Goal: Communication & Community: Answer question/provide support

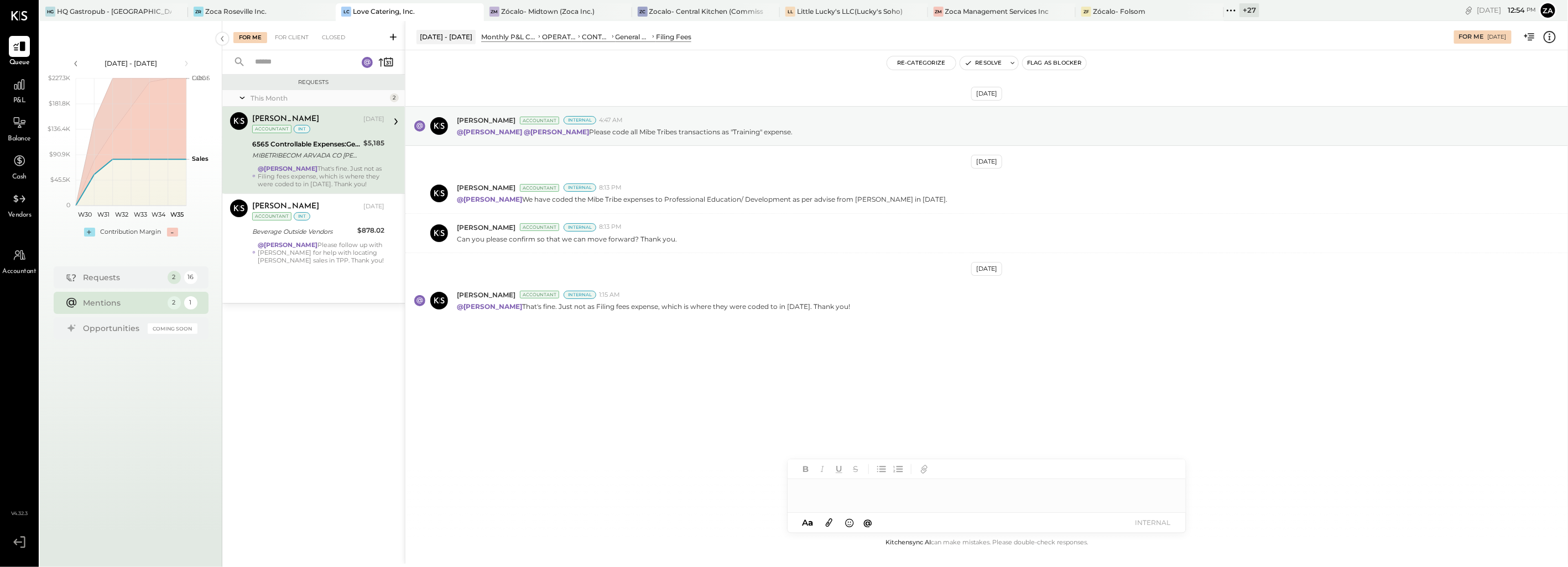
click at [756, 398] on div "Aug 21st, 2025 Joseph Shin Accountant Internal 4:47 AM @Zankhana Vyas @Rushabh …" at bounding box center [987, 240] width 1163 height 325
click at [848, 494] on div at bounding box center [987, 490] width 398 height 22
click at [1158, 524] on button "INTERNAL" at bounding box center [1152, 523] width 44 height 15
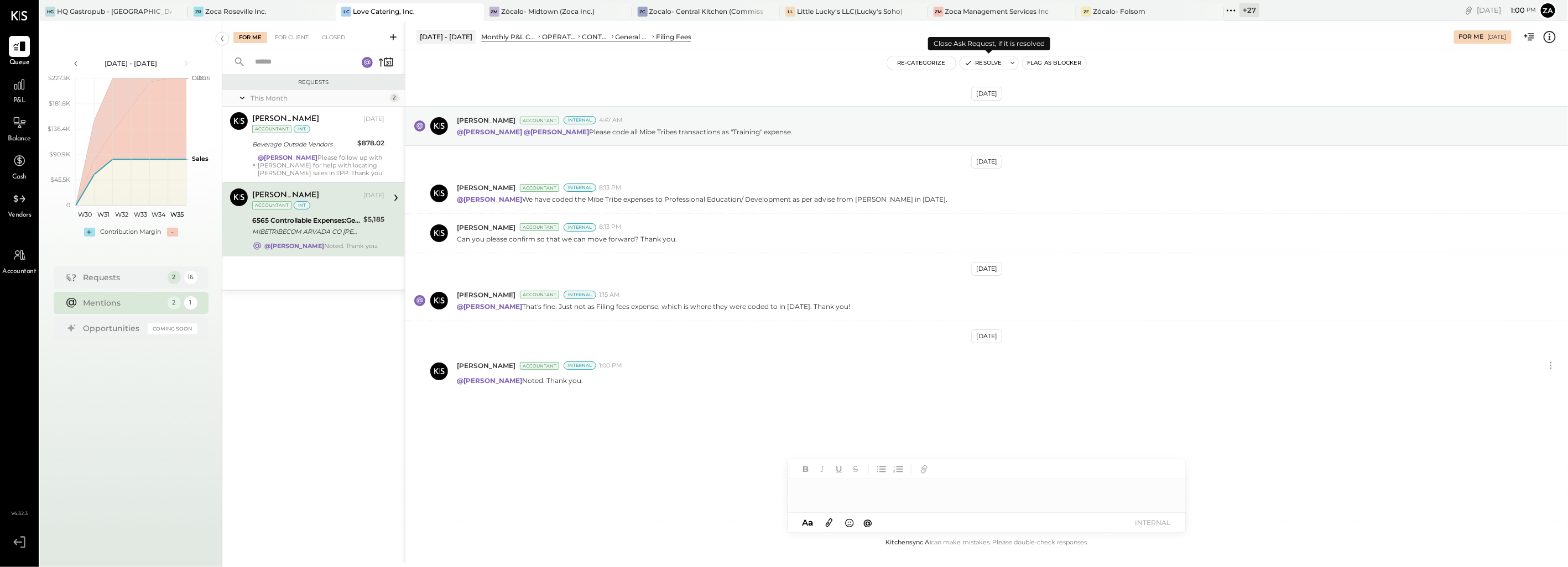
click at [990, 60] on button "Resolve" at bounding box center [983, 63] width 46 height 13
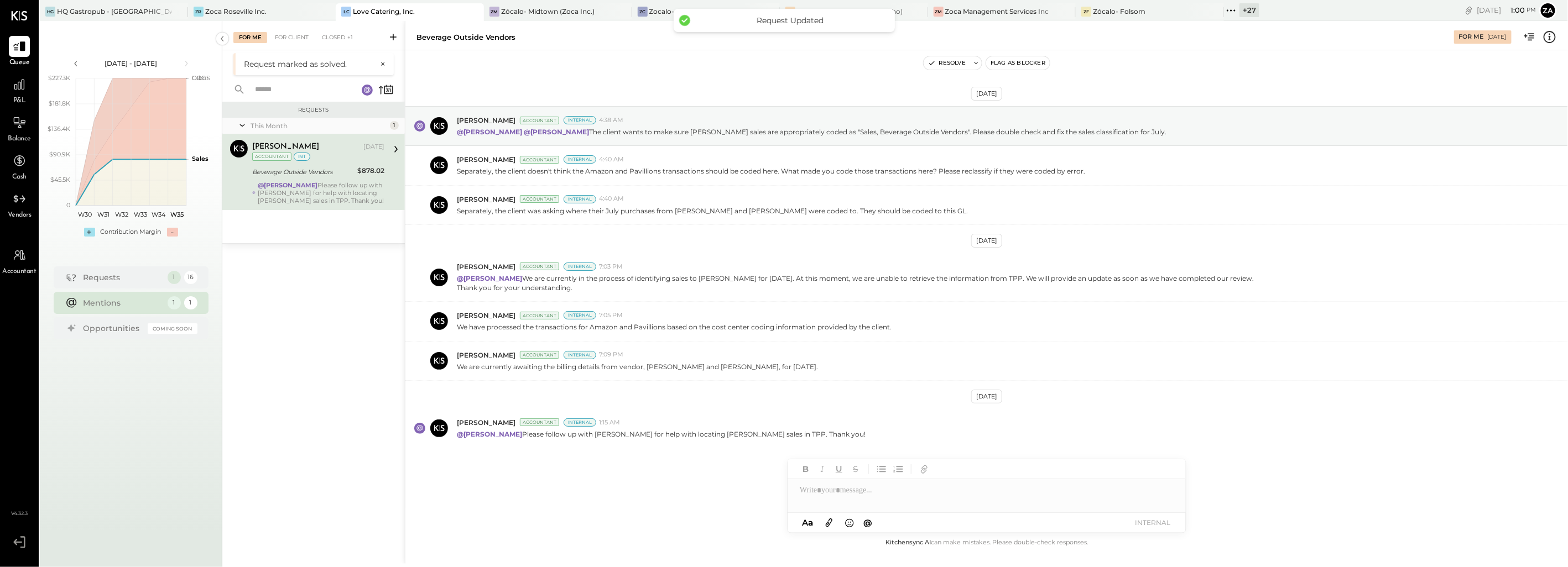
click at [363, 175] on div "$878.02" at bounding box center [371, 171] width 27 height 11
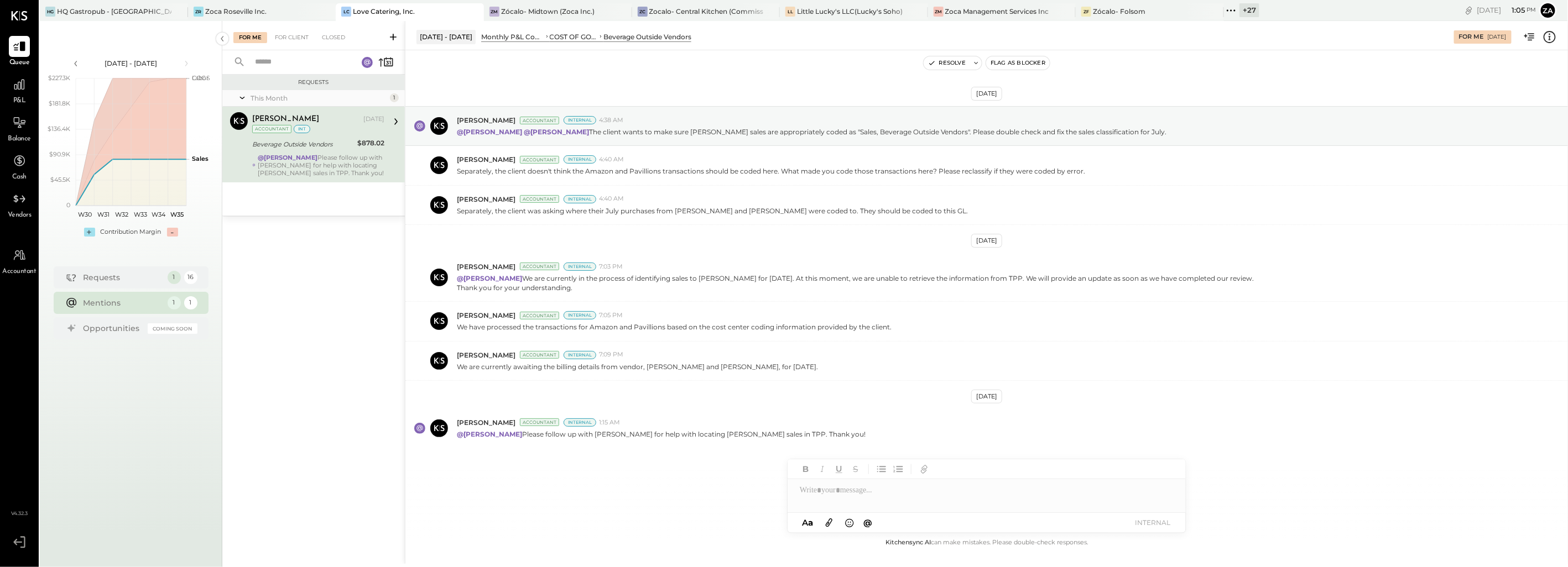
click at [497, 468] on div "Aug 21st, 2025 Joseph Shin Accountant Internal 4:38 AM @Rushabh Shah @Zankhana …" at bounding box center [987, 304] width 1163 height 453
click at [861, 396] on div "Aug 21st, 2025 Joseph Shin Accountant Internal 4:38 AM @Rushabh Shah @Zankhana …" at bounding box center [987, 304] width 1163 height 453
click at [824, 492] on div at bounding box center [987, 490] width 398 height 22
drag, startPoint x: 809, startPoint y: 433, endPoint x: 457, endPoint y: 441, distance: 352.1
click at [457, 441] on div "Joseph Shin Accountant Internal 1:15 AM @Zankhana Vyas Please follow up with Al…" at bounding box center [987, 428] width 1163 height 39
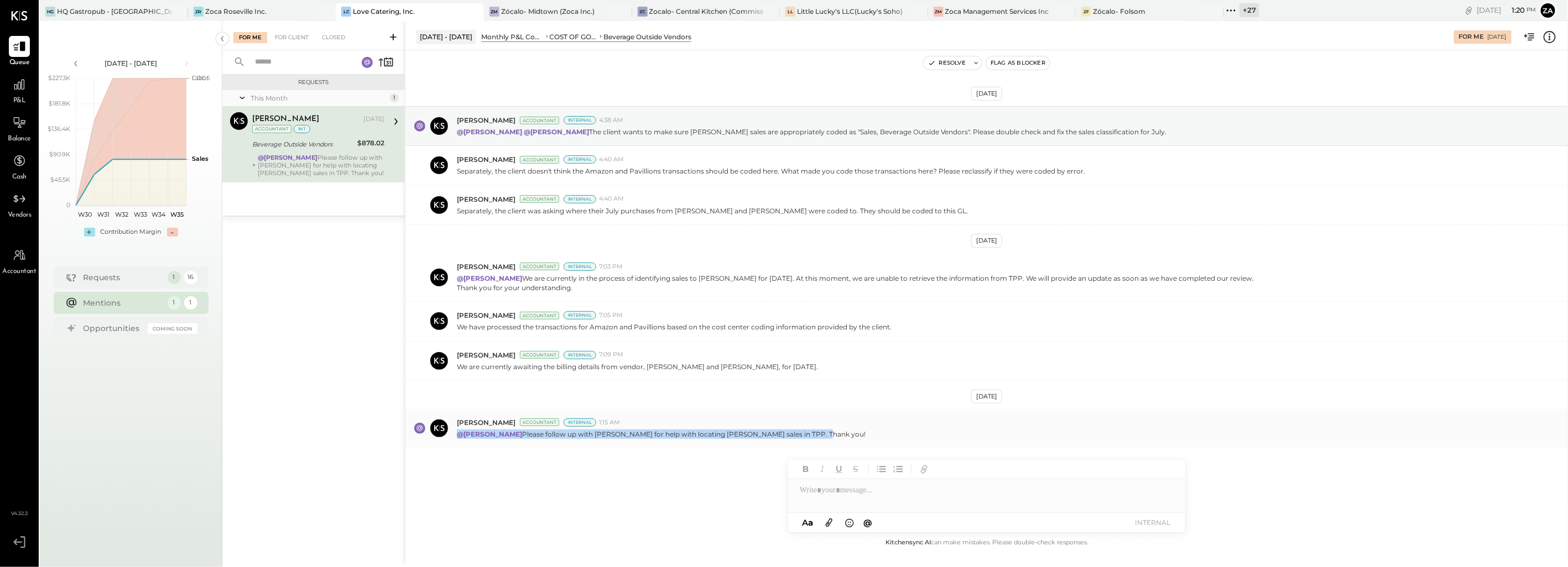
copy p "@Zankhana Vyas Please follow up with Alice for help with locating Paul Heiman s…"
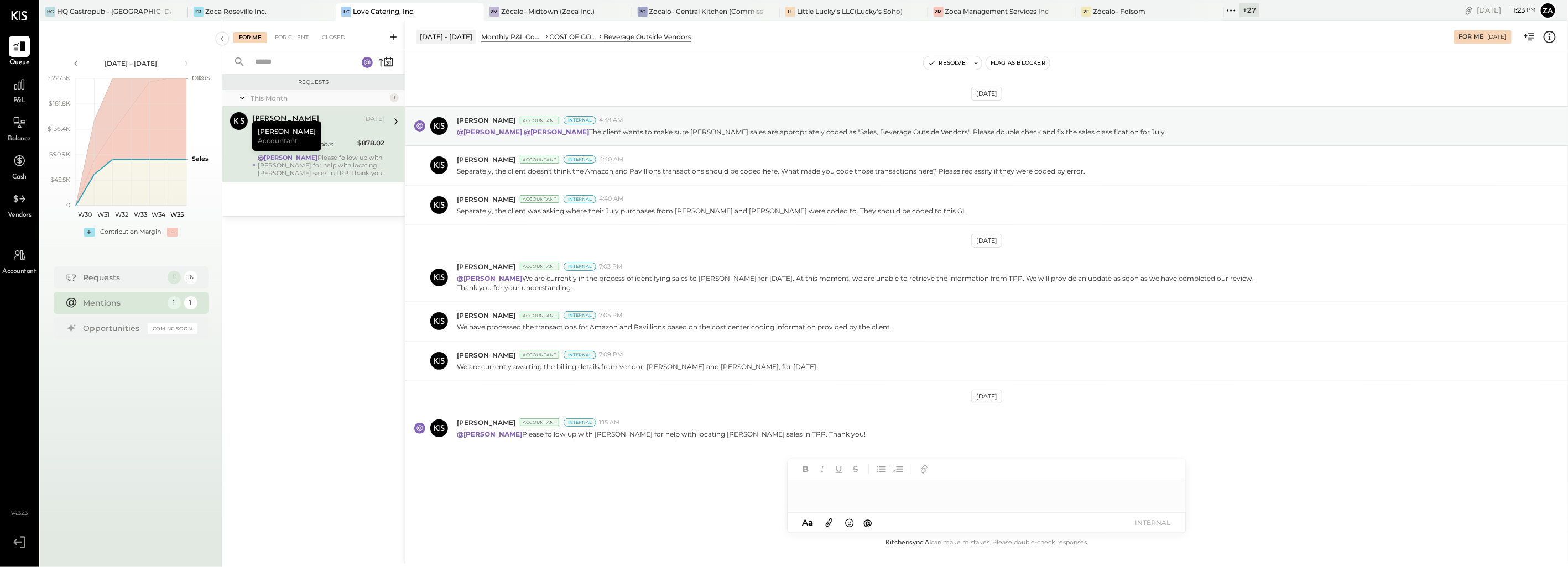
click at [856, 494] on div at bounding box center [987, 490] width 398 height 22
type input "*****"
click at [1158, 523] on button "INTERNAL" at bounding box center [1152, 523] width 44 height 15
click at [945, 61] on button "Resolve" at bounding box center [947, 63] width 46 height 13
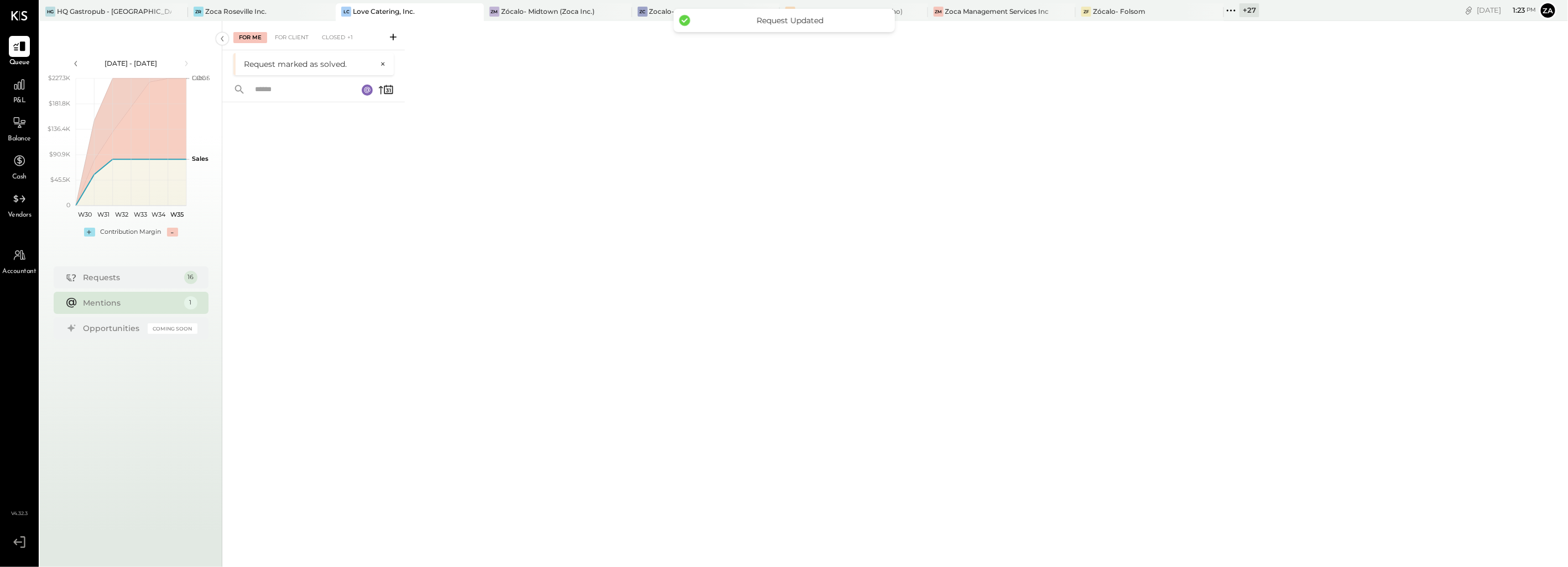
click at [390, 35] on icon at bounding box center [393, 37] width 11 height 11
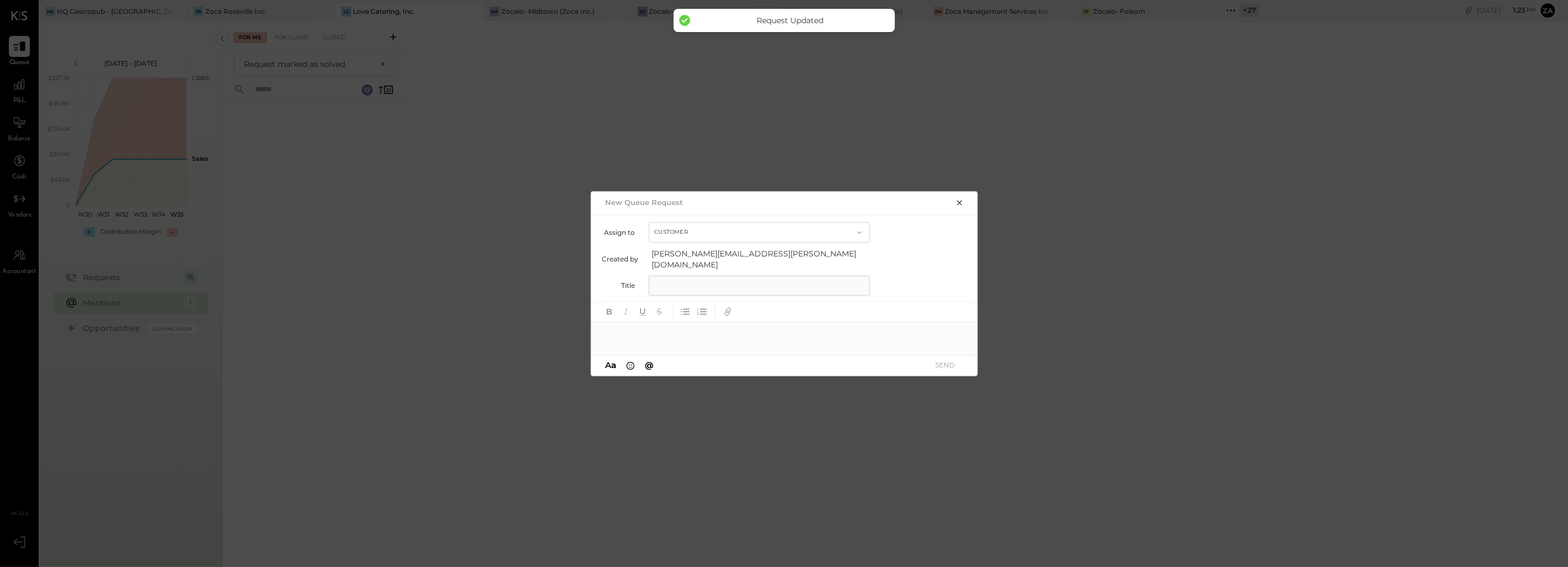
click at [677, 284] on input "text" at bounding box center [759, 285] width 221 height 20
type input "**********"
click at [661, 335] on div at bounding box center [785, 333] width 387 height 22
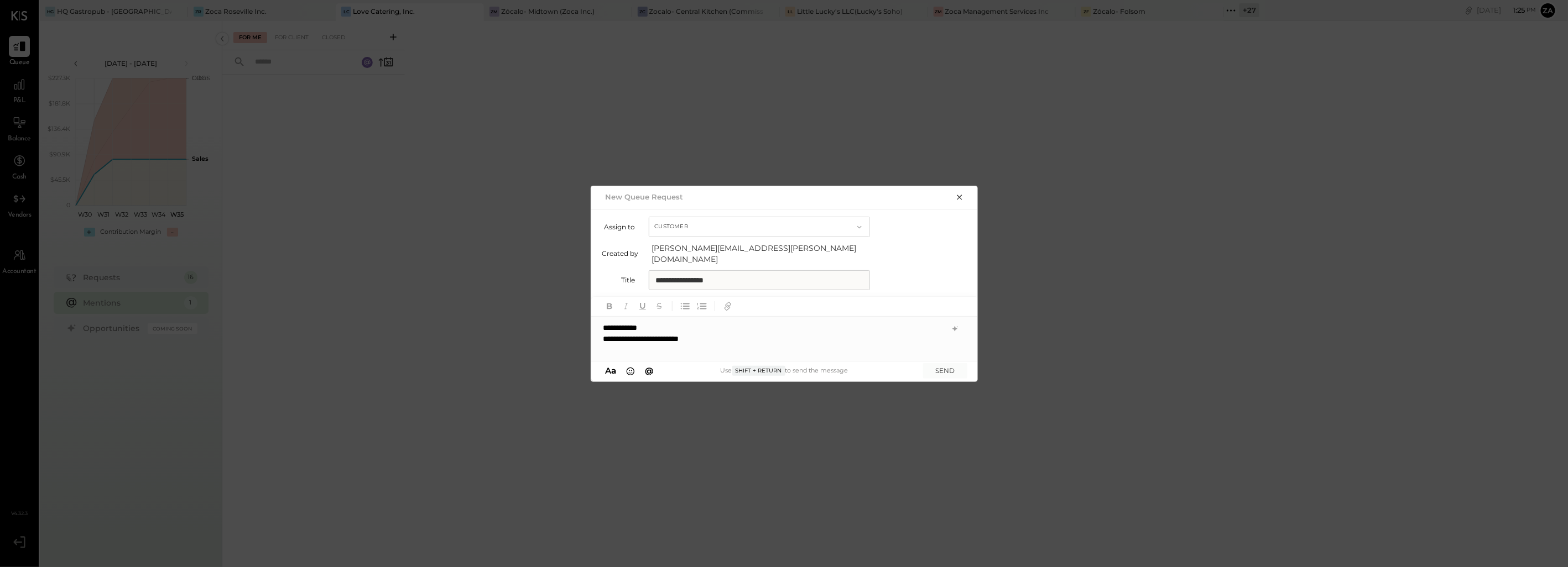
click at [1366, 15] on div "**********" at bounding box center [784, 284] width 1568 height 567
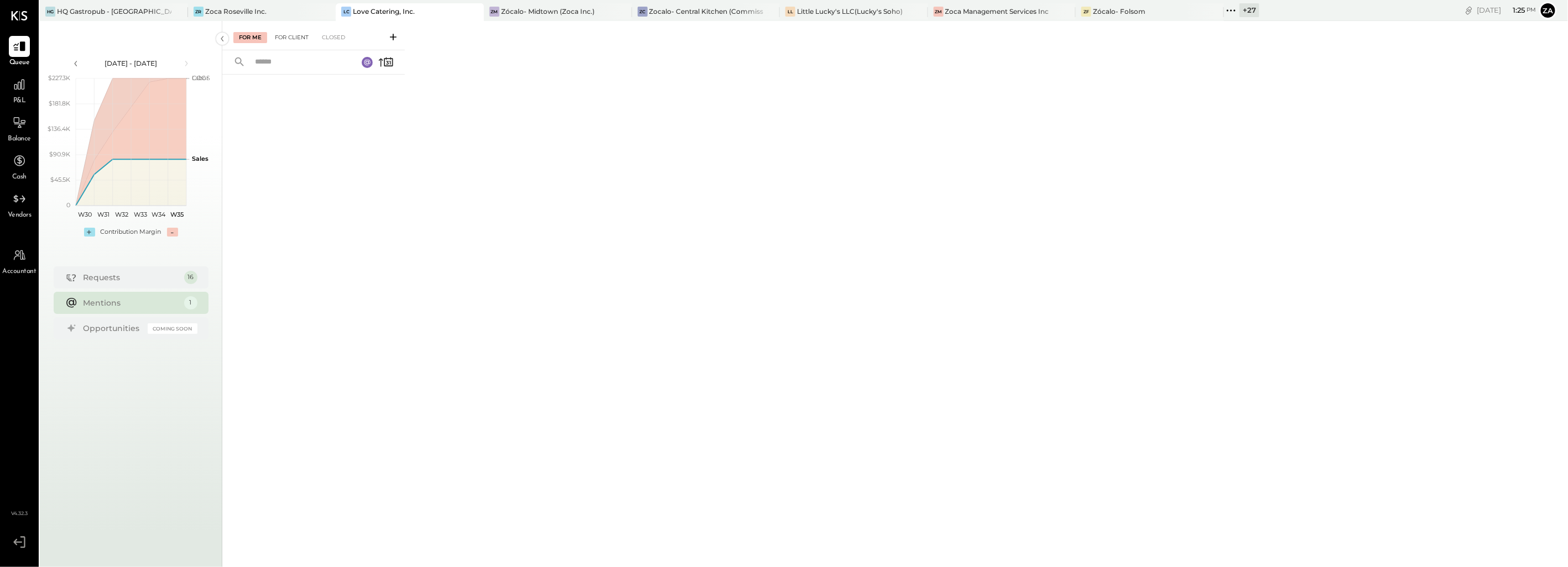
click at [299, 37] on div "For Client" at bounding box center [292, 38] width 45 height 11
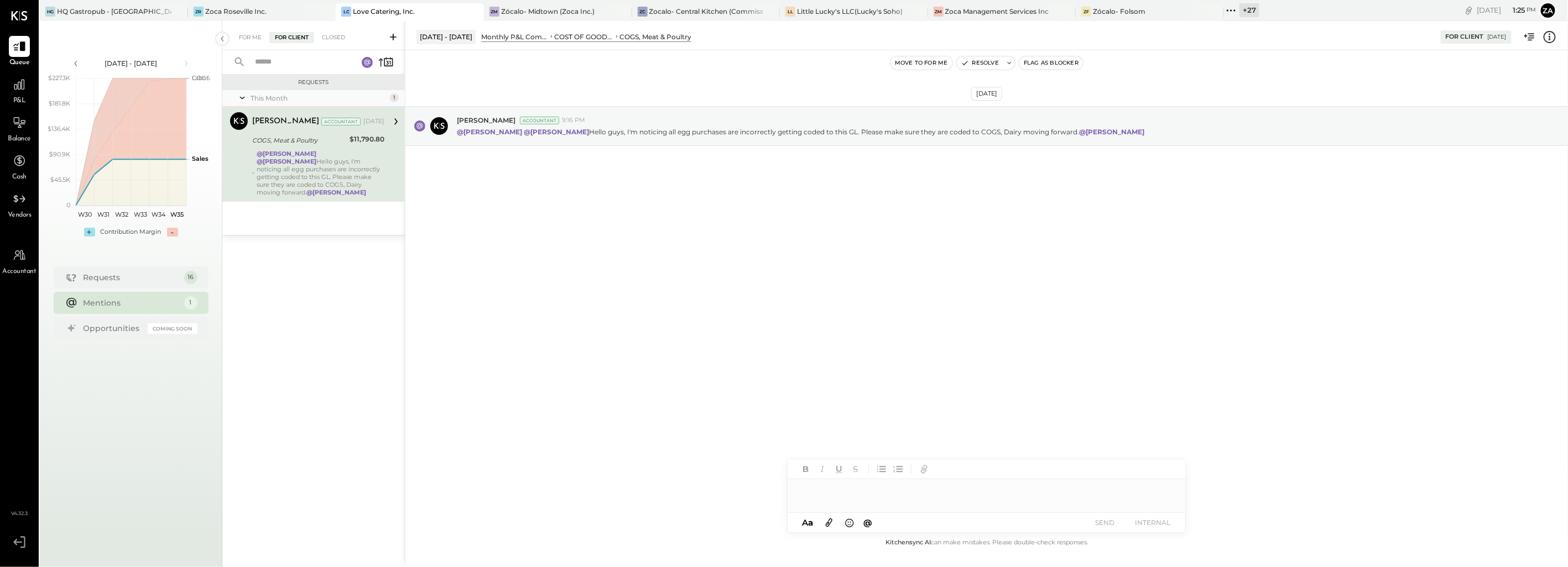
click at [749, 285] on div "Aug 20th, 2025 Joseph Shin Accountant 9:16 PM @Zankhana Vyas @Rushabh Shah Hell…" at bounding box center [987, 293] width 1163 height 486
click at [699, 216] on div "Aug 20th, 2025 Joseph Shin Accountant 9:16 PM @Zankhana Vyas @Rushabh Shah Hell…" at bounding box center [987, 153] width 1163 height 151
click at [693, 305] on div "Aug 20th, 2025 Joseph Shin Accountant 9:16 PM @Zankhana Vyas @Rushabh Shah Hell…" at bounding box center [987, 293] width 1163 height 486
click at [242, 37] on div "For Me" at bounding box center [250, 38] width 33 height 11
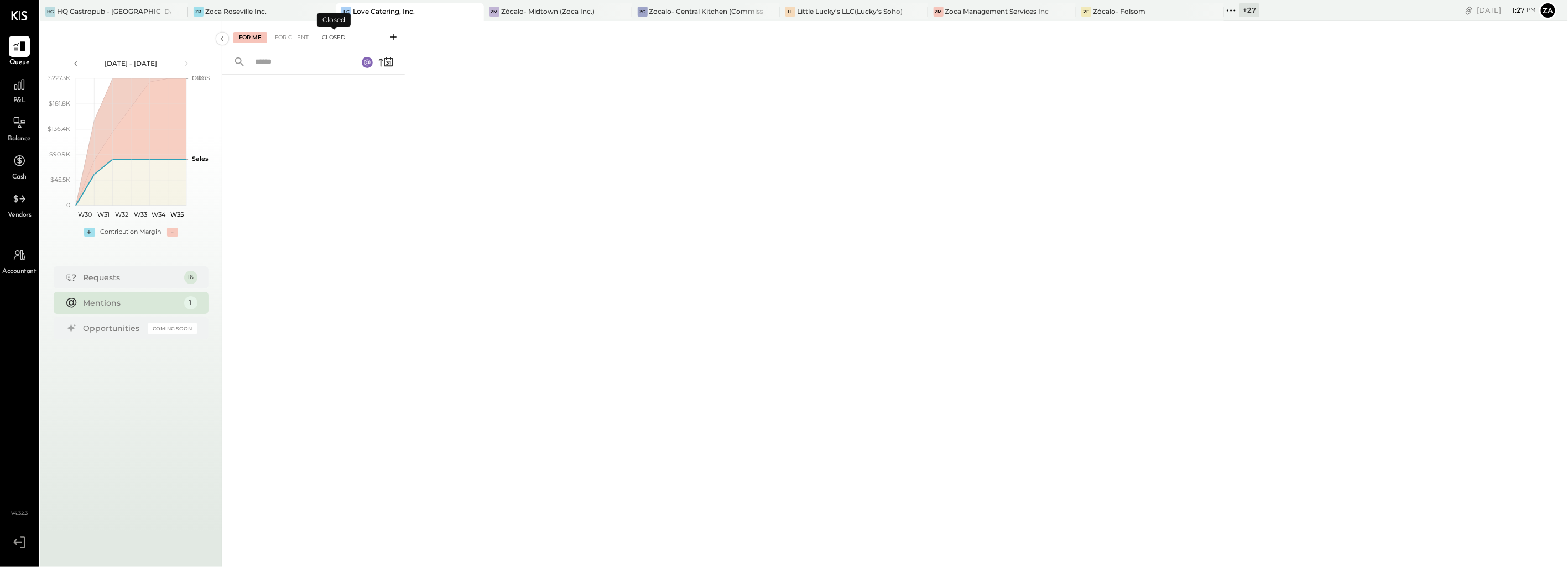
click at [324, 36] on div "Closed" at bounding box center [334, 38] width 34 height 11
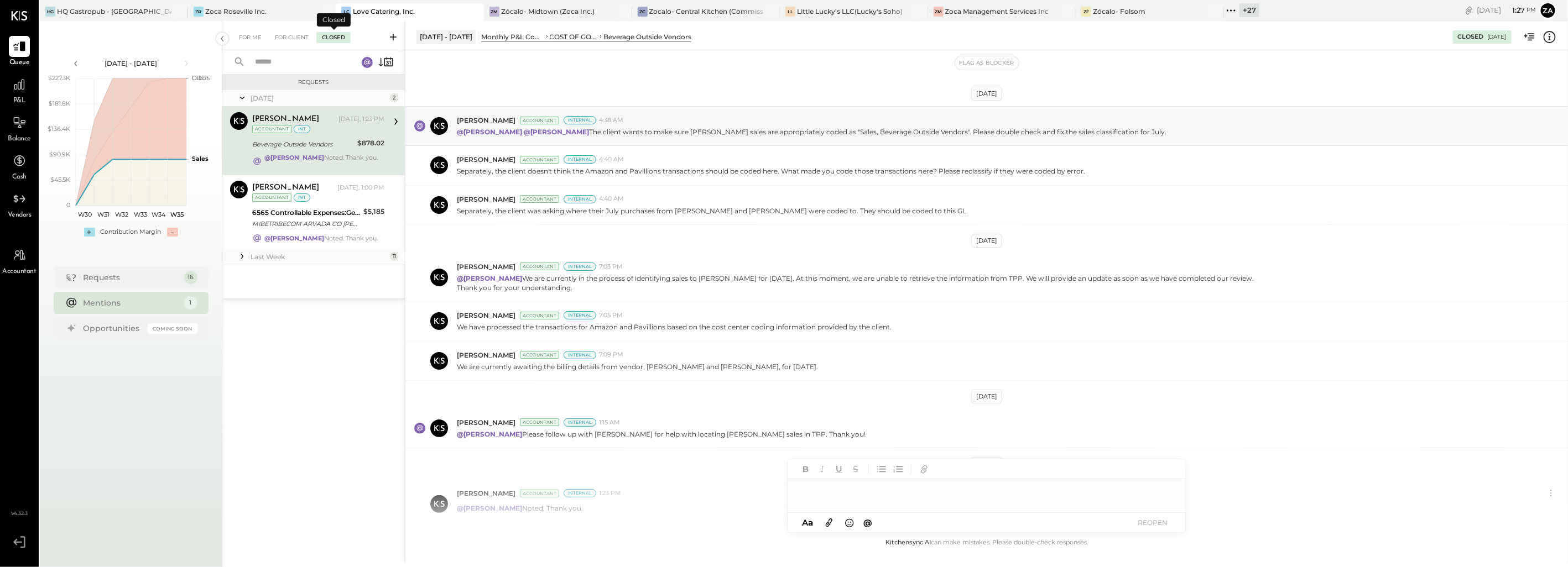
scroll to position [78, 0]
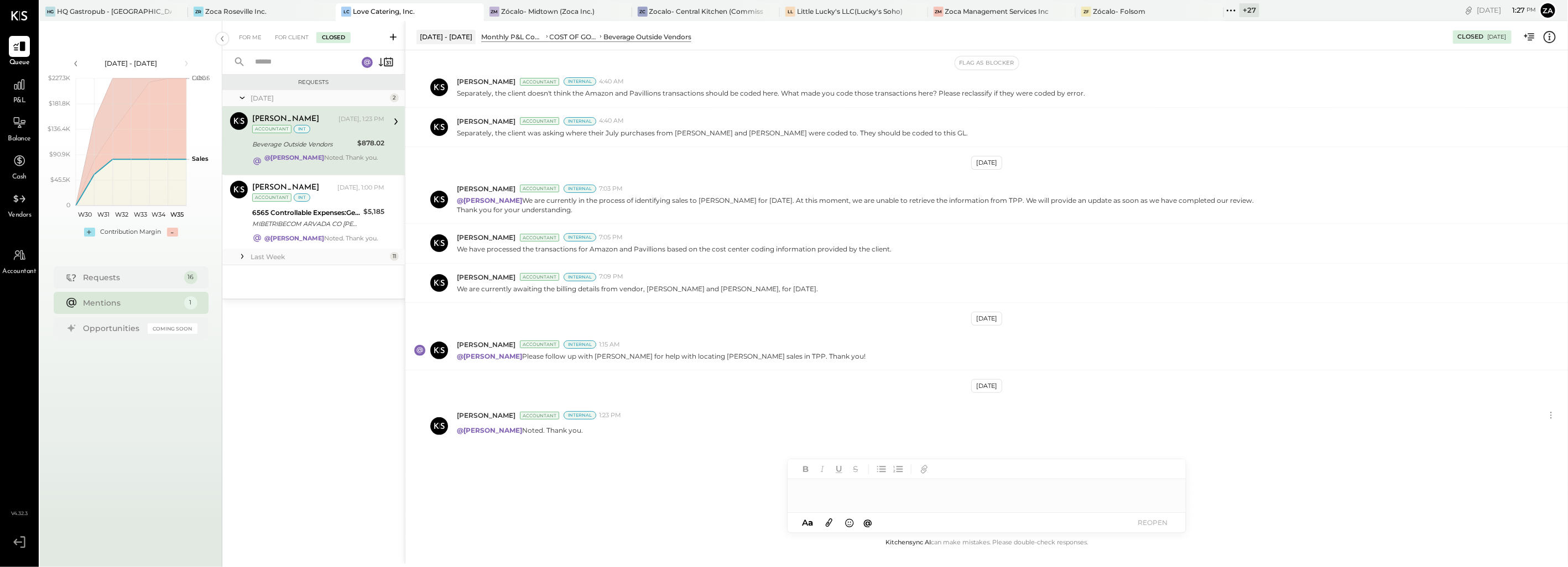
click at [391, 33] on icon at bounding box center [393, 37] width 11 height 11
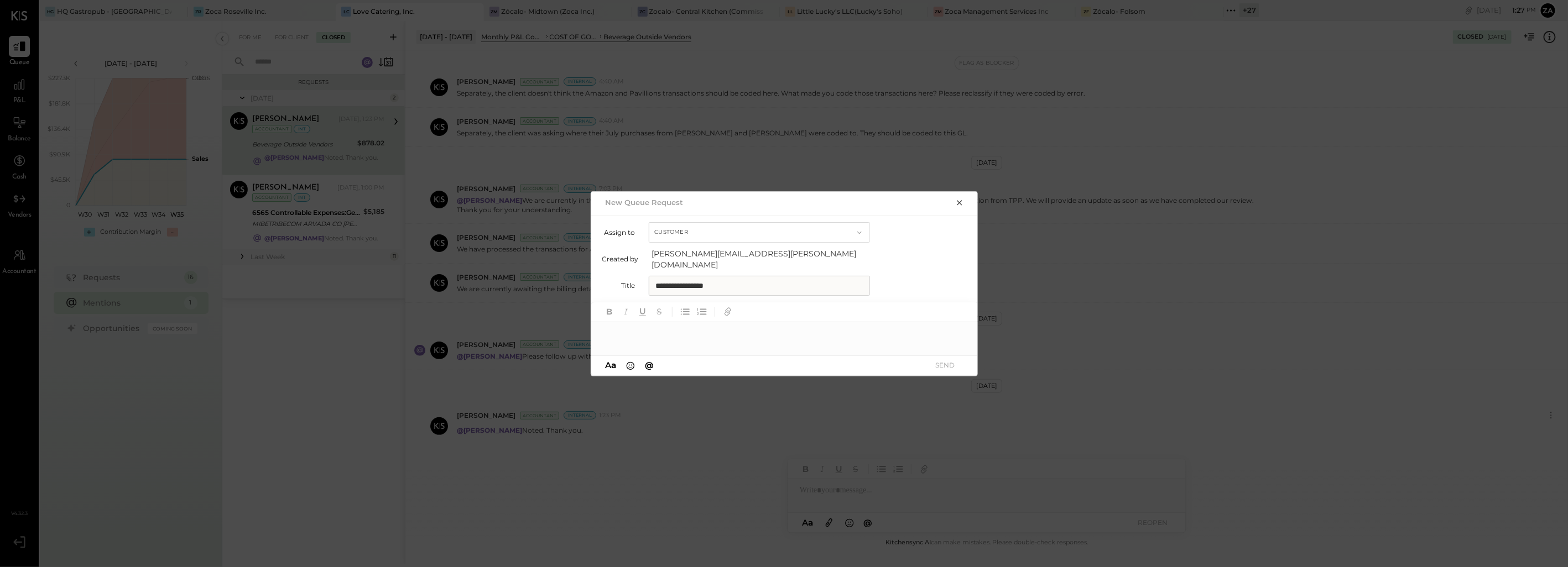
click at [637, 324] on div at bounding box center [785, 333] width 387 height 22
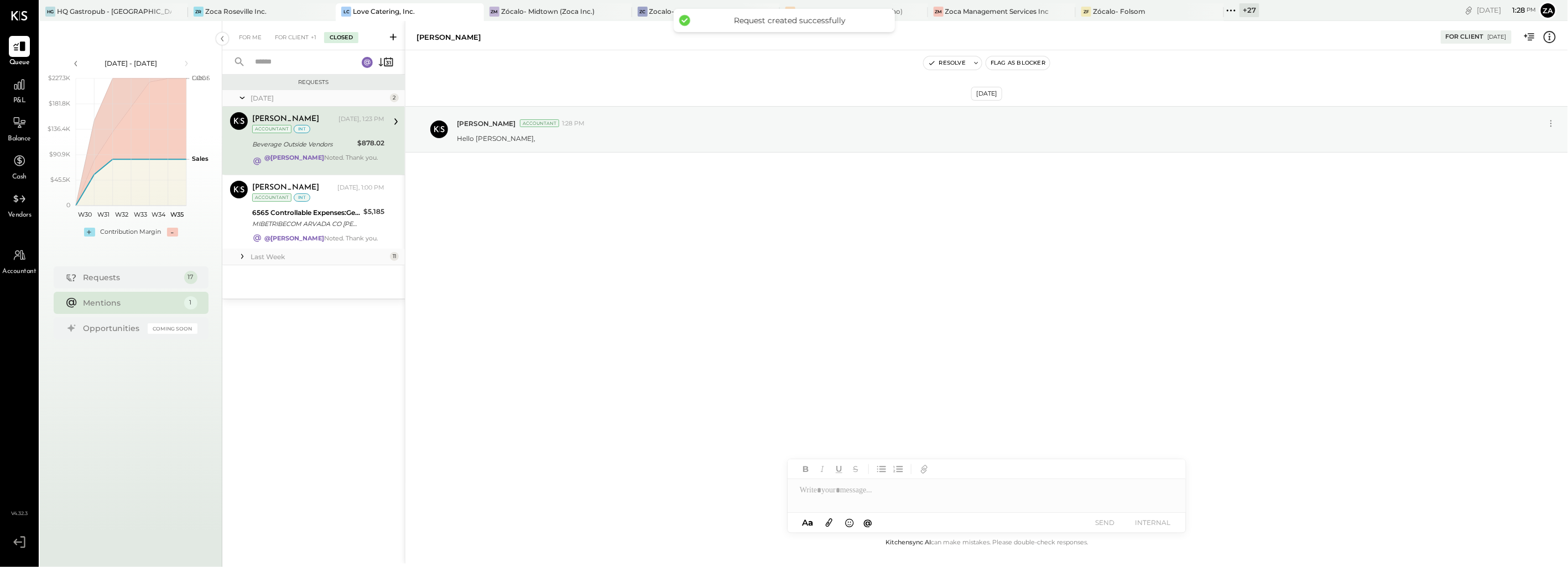
scroll to position [0, 0]
click at [1549, 125] on icon at bounding box center [1551, 123] width 12 height 12
click at [1521, 141] on button "Edit Message" at bounding box center [1522, 142] width 75 height 18
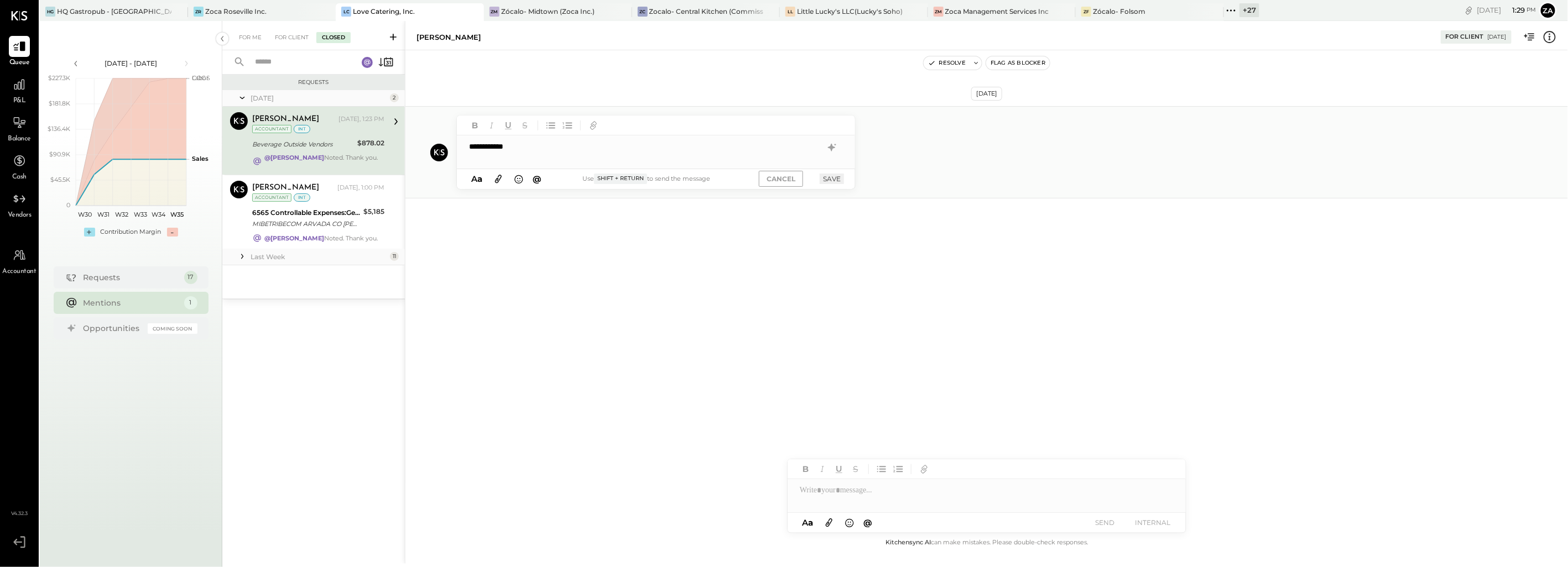
click at [535, 147] on div "**********" at bounding box center [656, 147] width 398 height 22
click at [494, 169] on div at bounding box center [646, 169] width 353 height 11
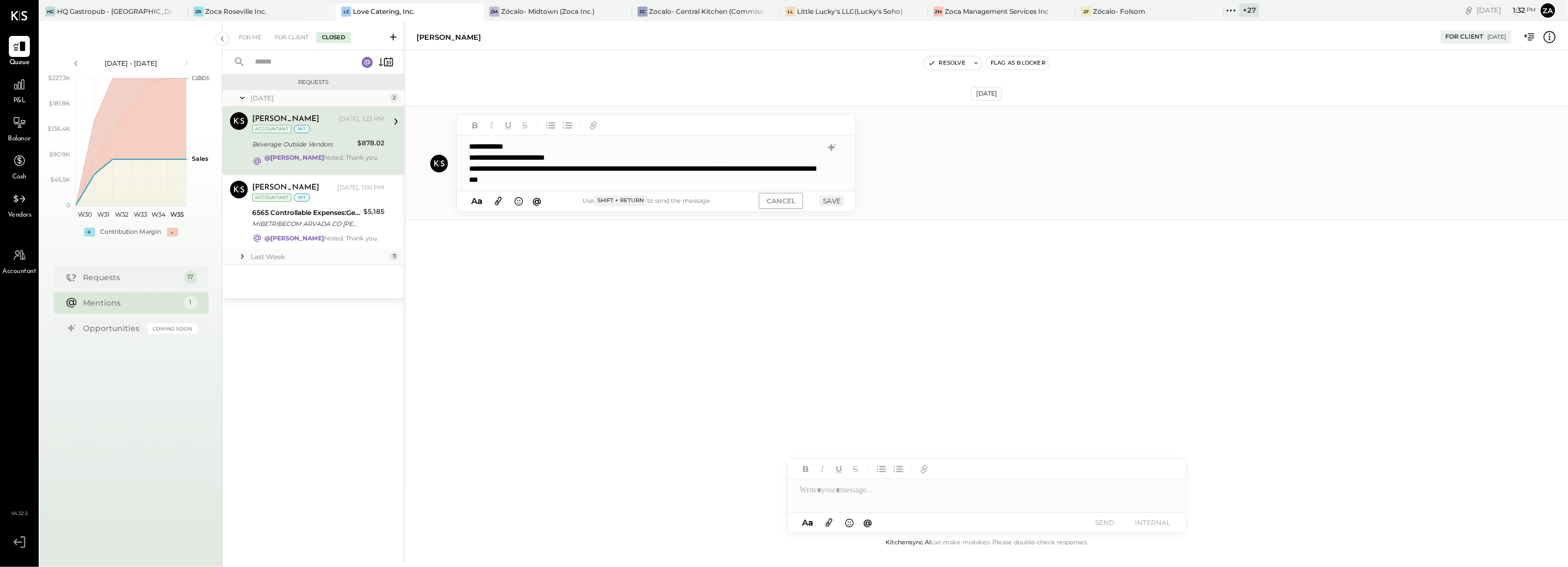
click at [823, 205] on button "SAVE" at bounding box center [832, 201] width 24 height 10
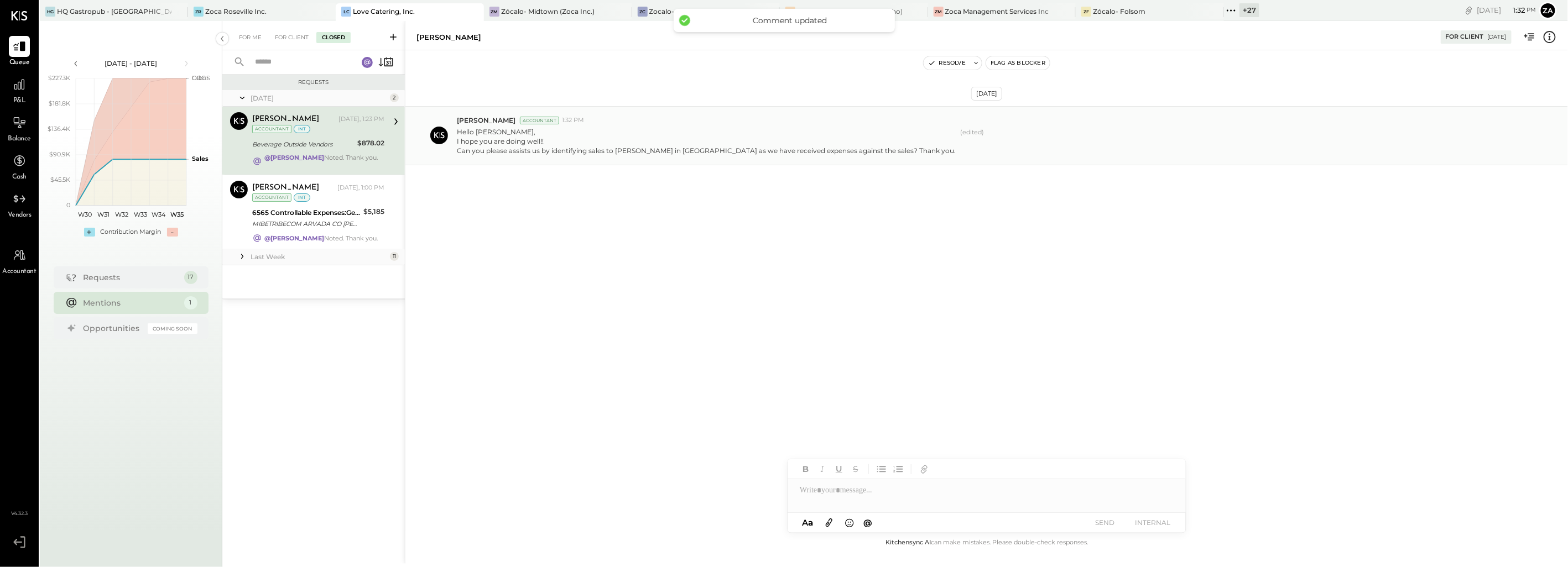
click at [642, 356] on div "[DATE] [PERSON_NAME] Accountant 1:32 PM Hello [PERSON_NAME], I hope you are doi…" at bounding box center [987, 293] width 1163 height 486
drag, startPoint x: 325, startPoint y: 224, endPoint x: 383, endPoint y: 224, distance: 58.0
click at [326, 224] on div "MIBETRIBECOM ARVADA CO [PERSON_NAME]-73006-CH_3RLZGJEV [PHONE_NUMBER] [DOMAIN_N…" at bounding box center [306, 224] width 108 height 11
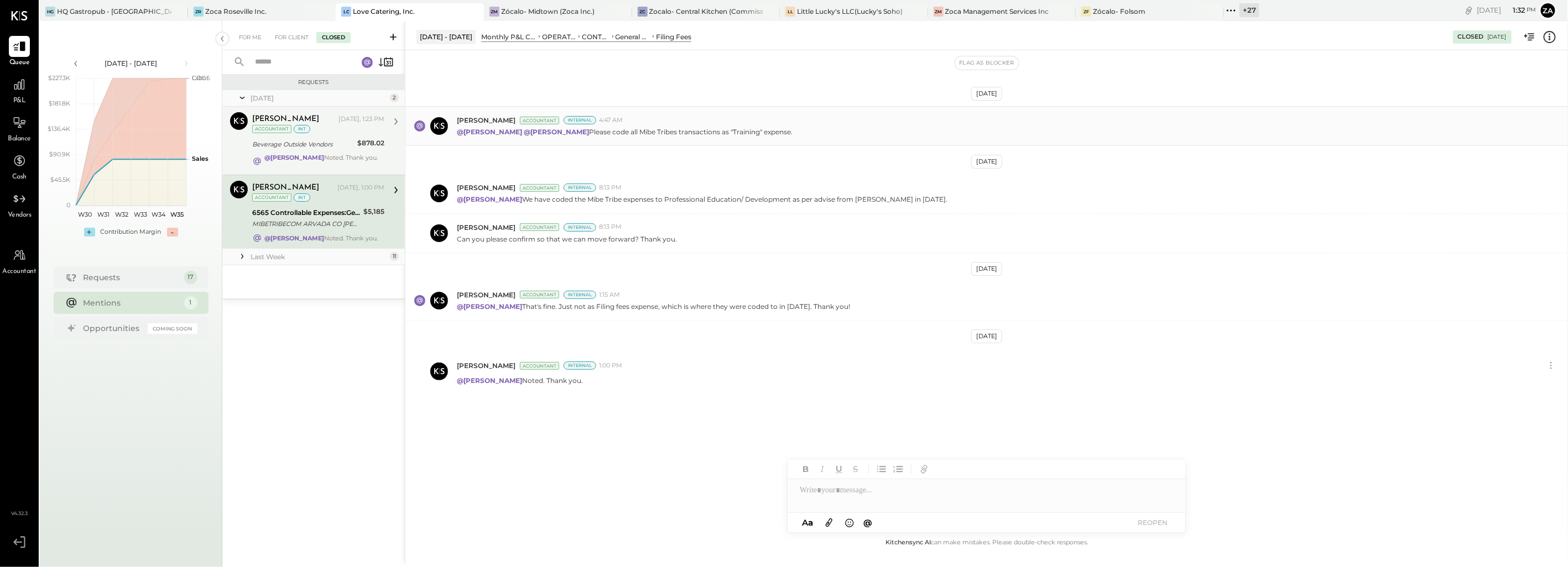
click at [307, 134] on div "Zankhana Vyas Today, 1:23 PM Accountant int" at bounding box center [318, 123] width 132 height 23
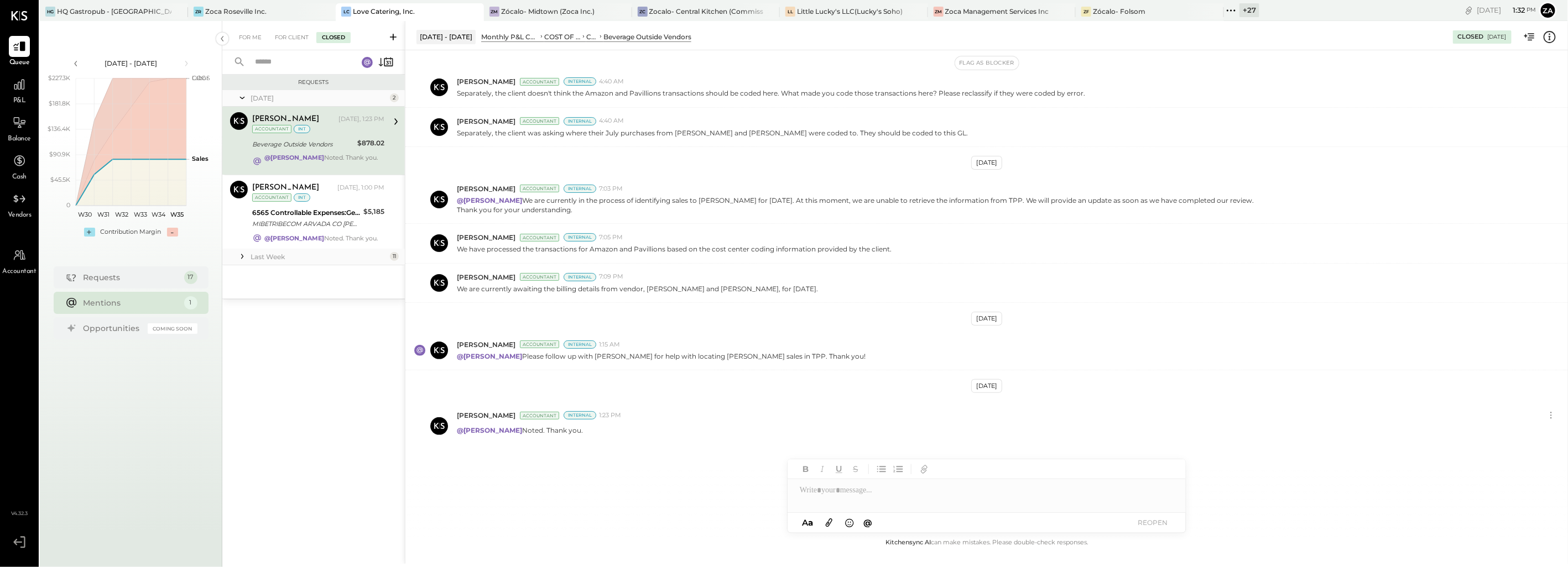
click at [294, 30] on div "For Me For Client Closed" at bounding box center [313, 36] width 183 height 29
click at [291, 43] on div "For Me For Client Closed" at bounding box center [313, 36] width 183 height 29
click at [295, 40] on div "For Client" at bounding box center [292, 38] width 45 height 11
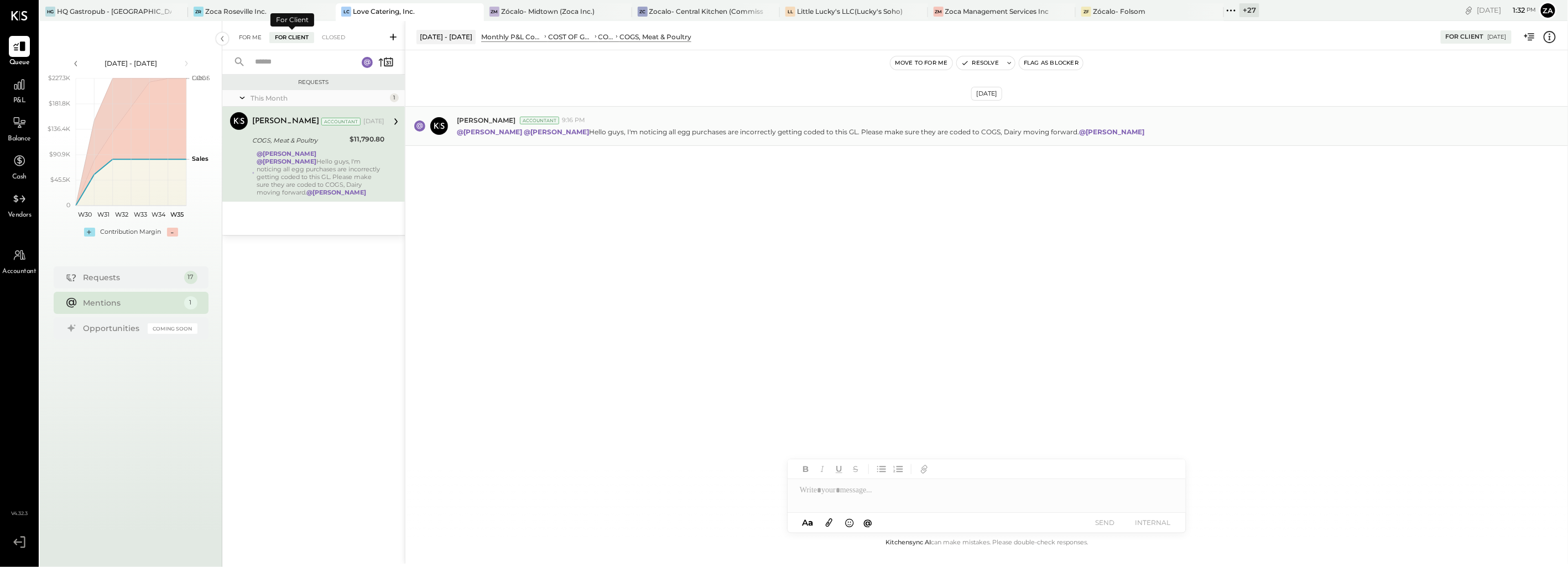
click at [246, 40] on div "For Me" at bounding box center [250, 38] width 33 height 11
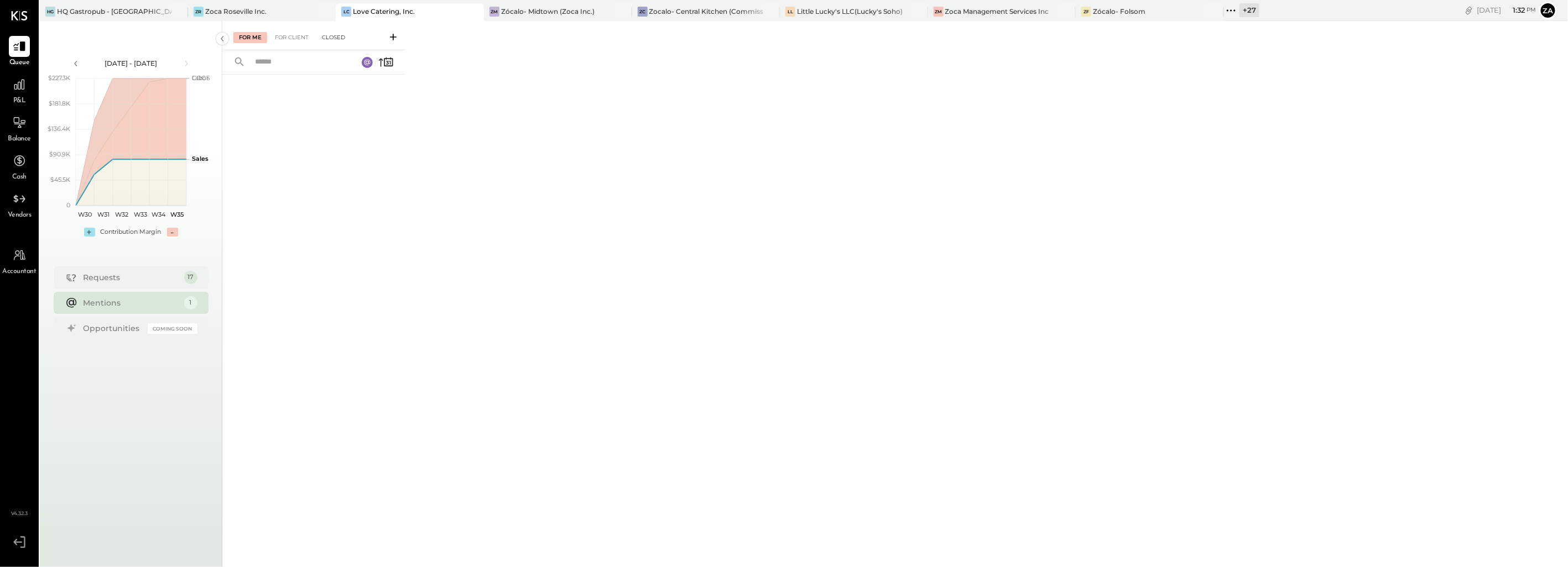
click at [336, 36] on div "Closed" at bounding box center [334, 38] width 34 height 11
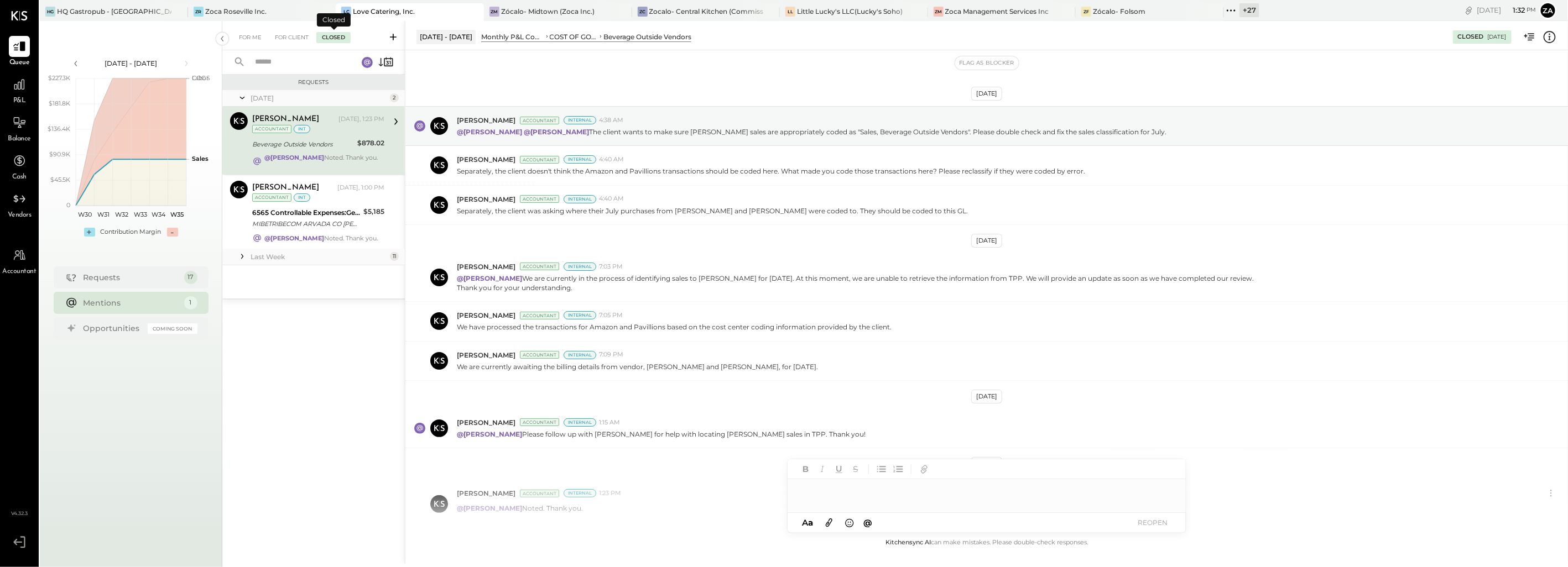
scroll to position [78, 0]
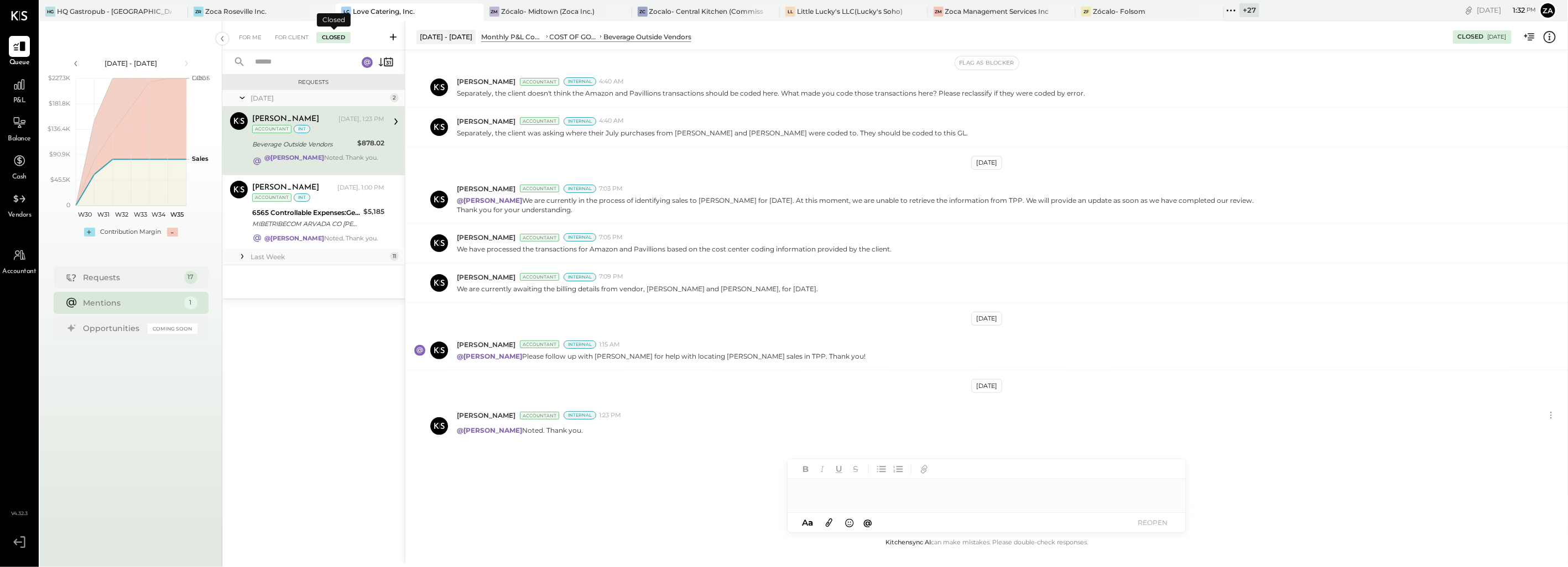
click at [336, 145] on div "Beverage Outside Vendors" at bounding box center [303, 144] width 102 height 11
click at [340, 231] on div "Zankhana Vyas Today, 1:00 PM Accountant int 6565 Controllable Expenses:General …" at bounding box center [318, 212] width 132 height 63
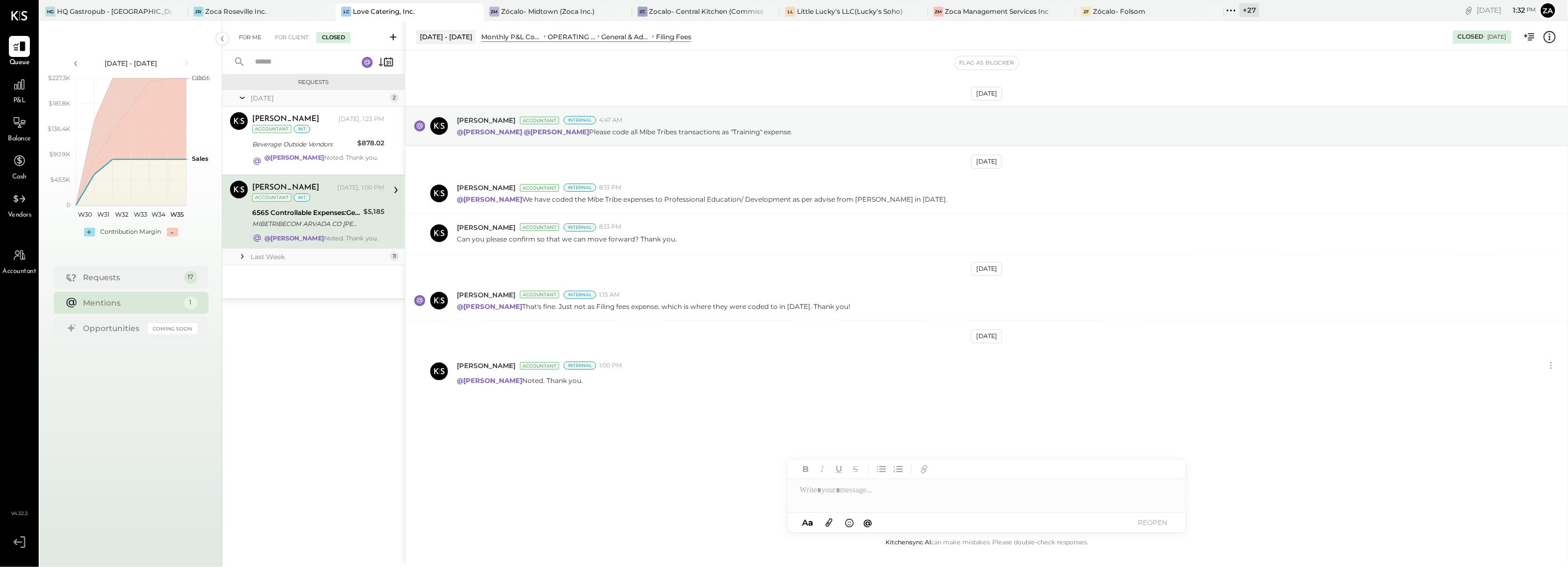
click at [246, 37] on div "For Me" at bounding box center [250, 38] width 33 height 11
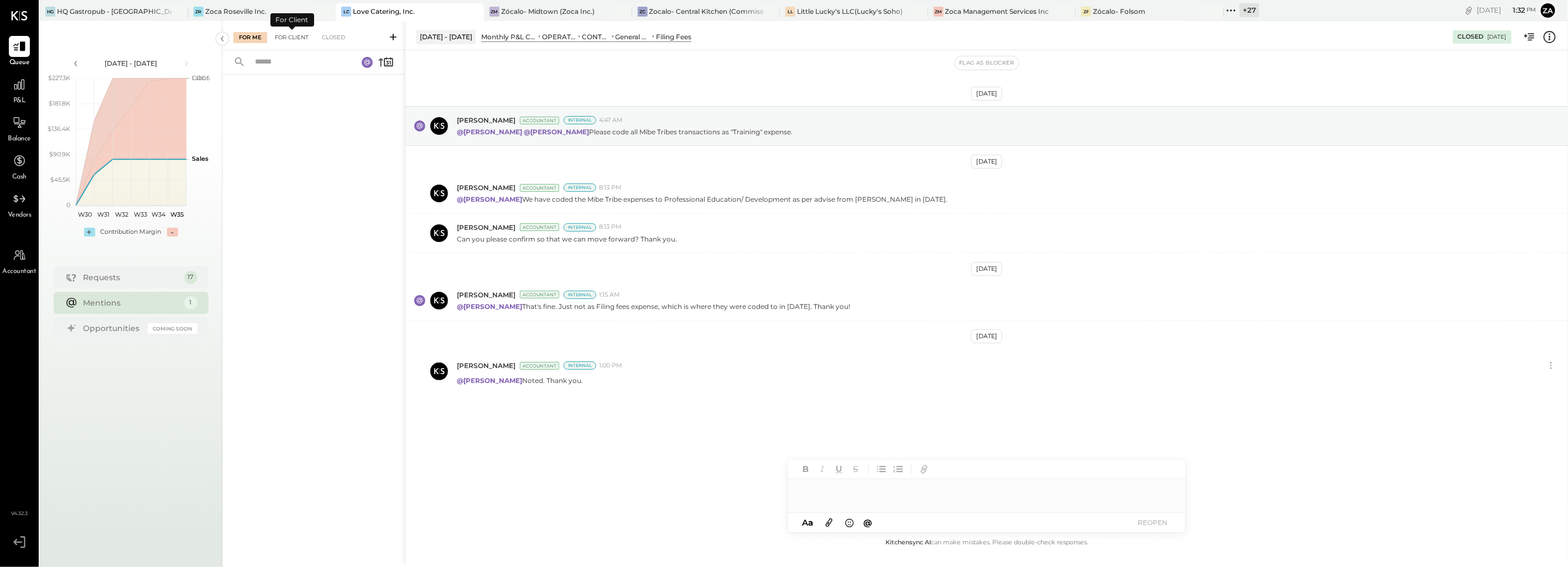
click at [293, 39] on div "For Client" at bounding box center [292, 38] width 45 height 11
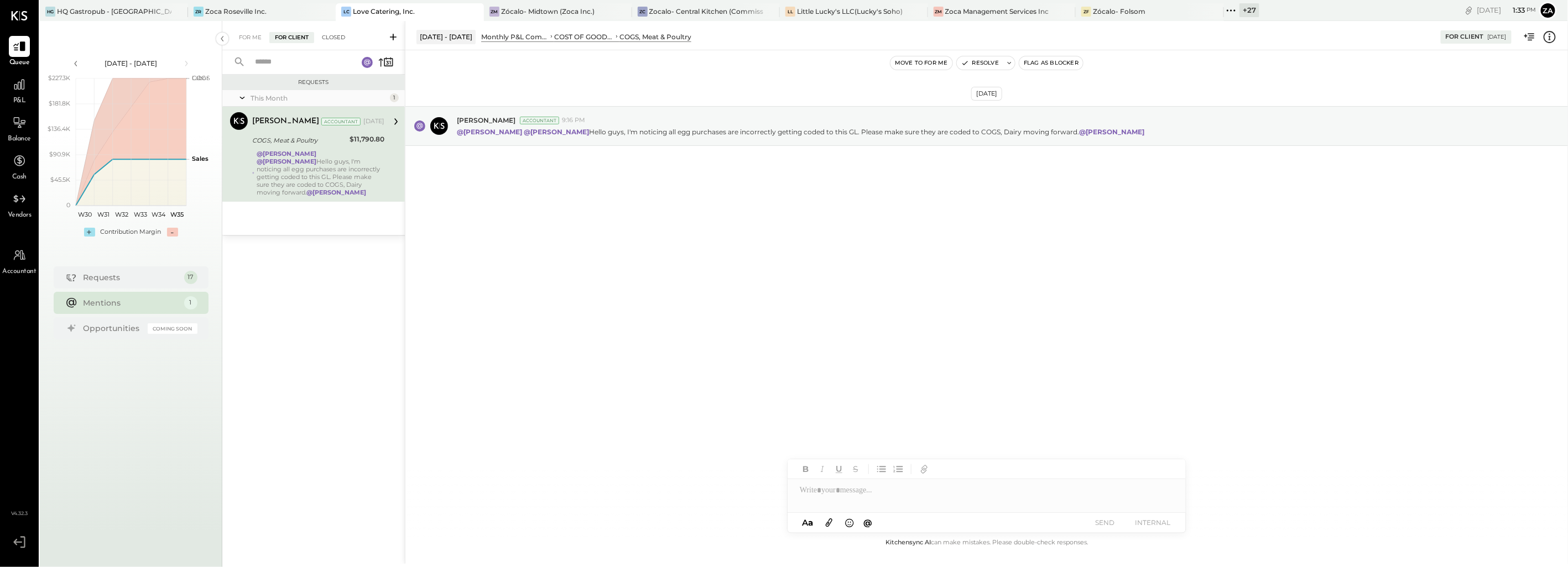
click at [328, 35] on div "Closed" at bounding box center [334, 38] width 34 height 11
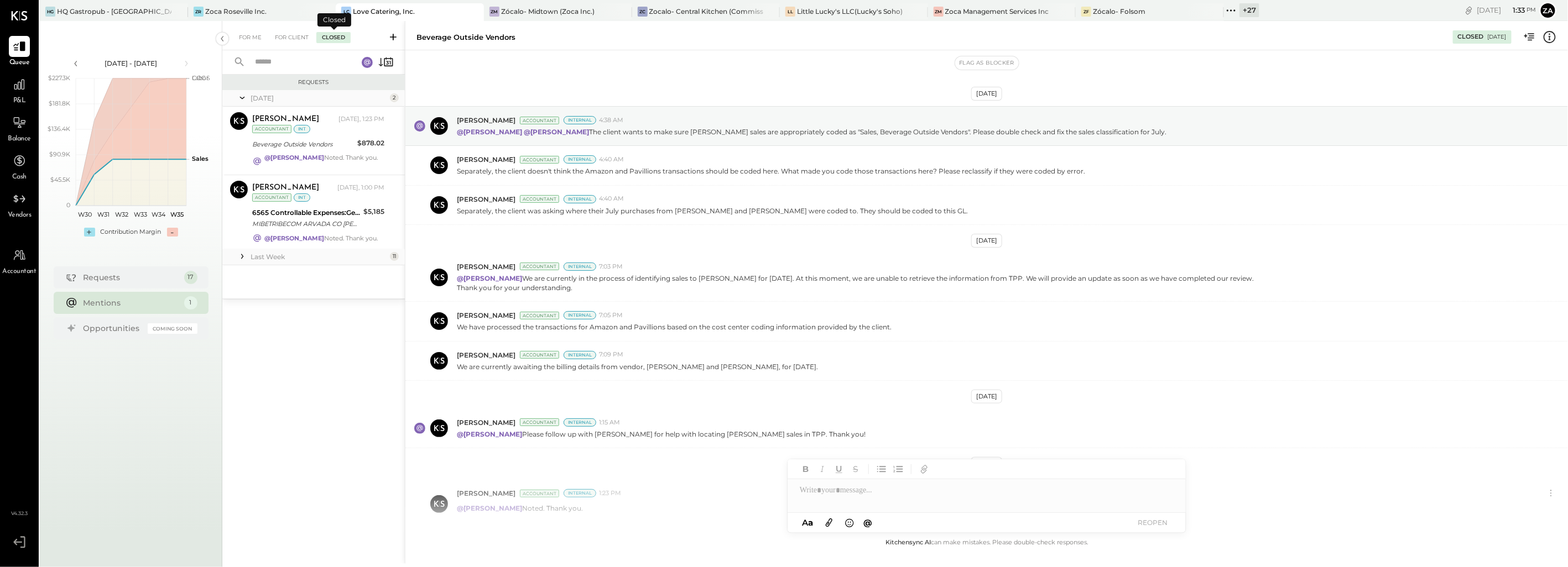
scroll to position [78, 0]
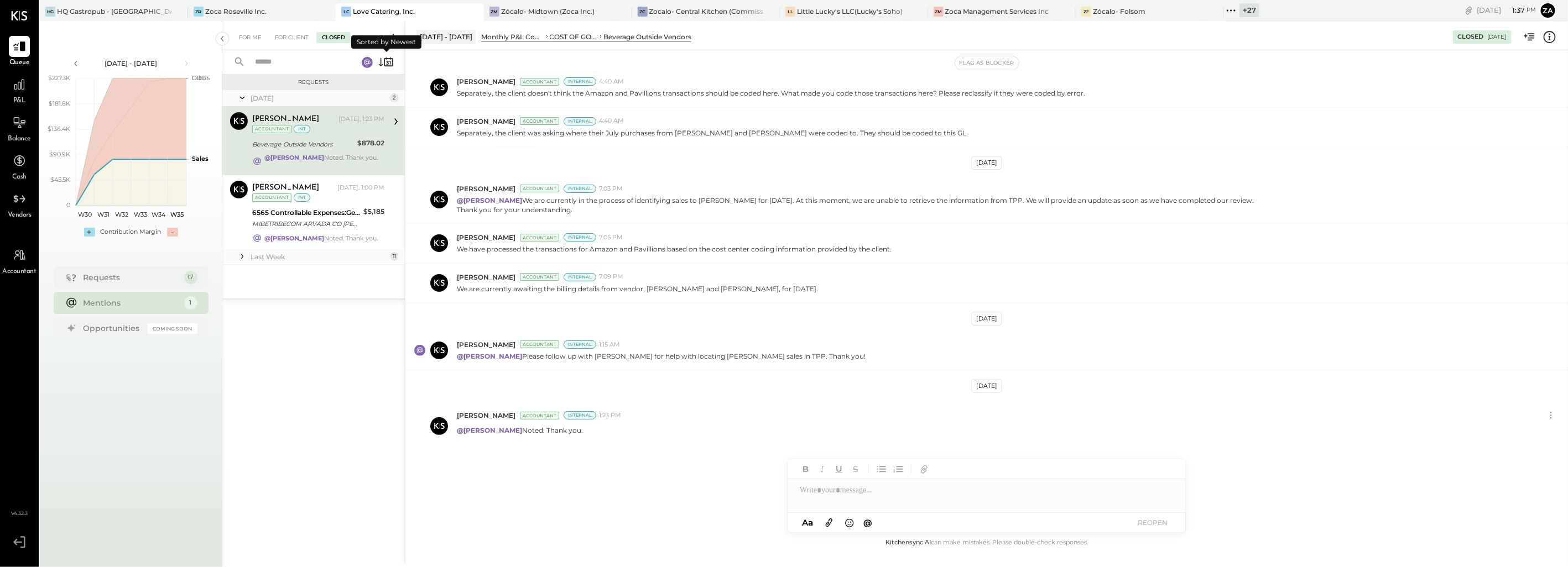
click at [390, 62] on icon at bounding box center [386, 61] width 15 height 15
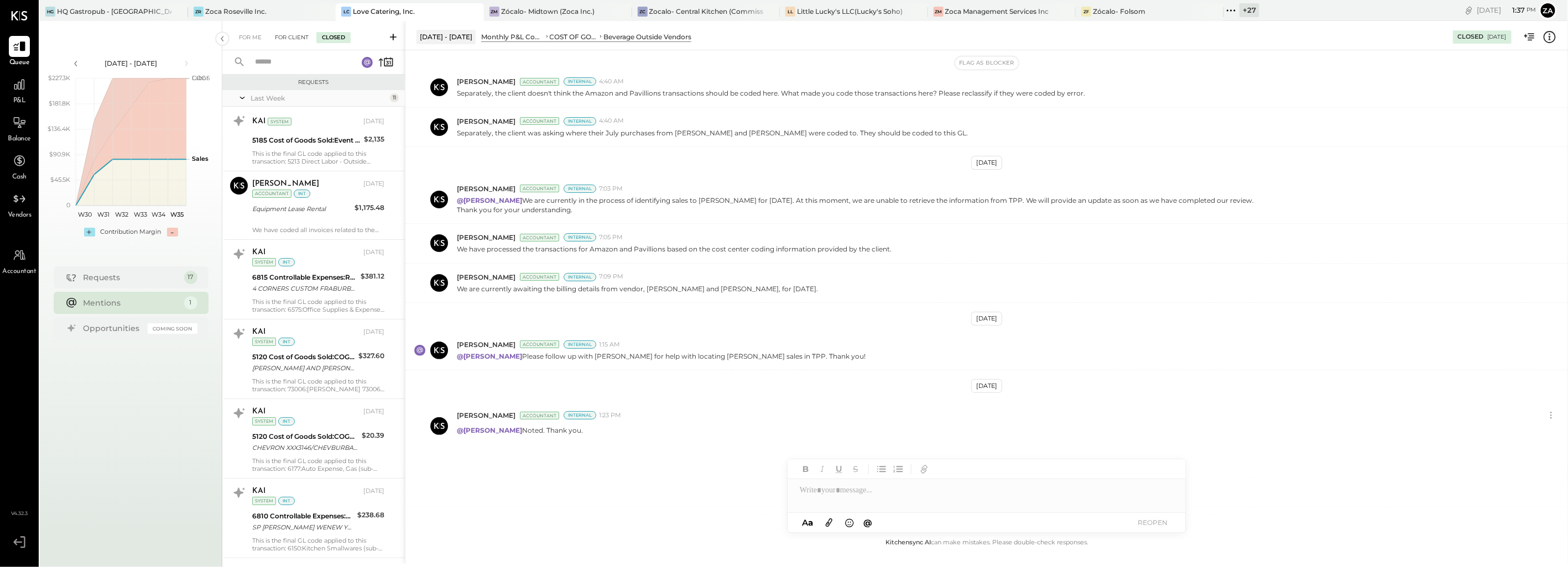
click at [291, 36] on div "For Client" at bounding box center [292, 38] width 45 height 11
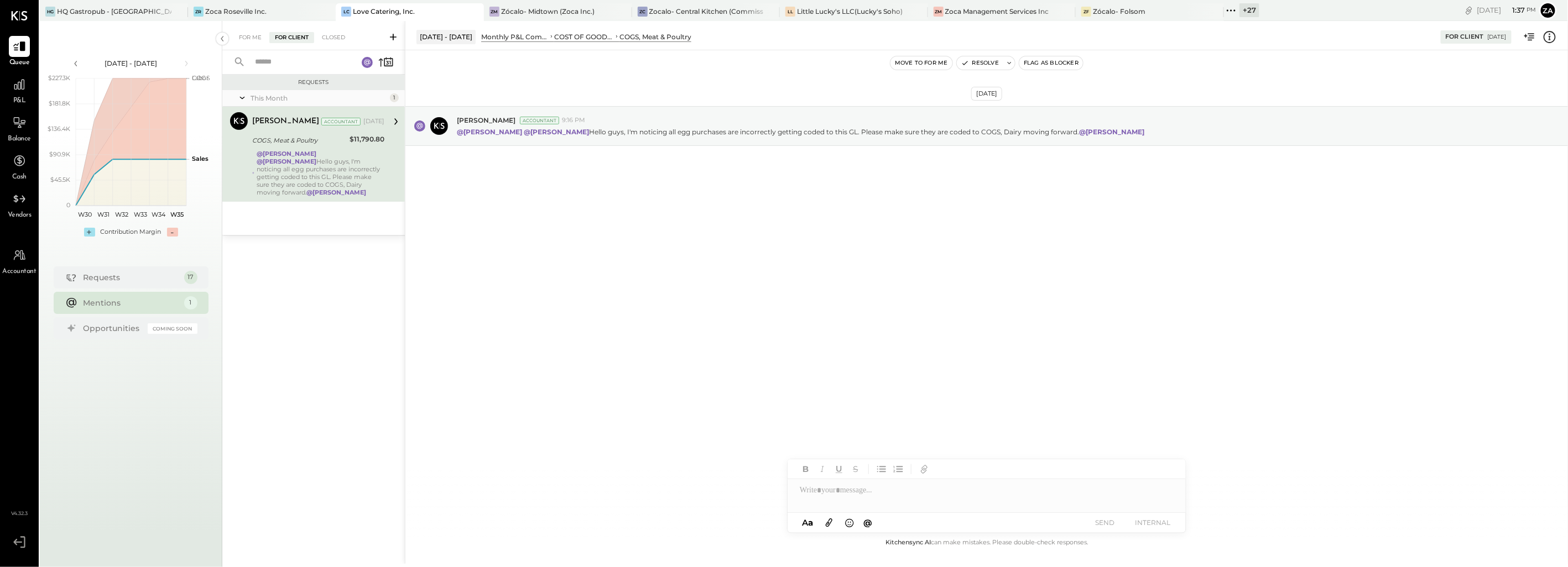
click at [323, 173] on div "@[PERSON_NAME] @[PERSON_NAME] Hello guys, I'm noticing all egg purchases are in…" at bounding box center [321, 173] width 128 height 46
click at [244, 29] on div "For Me For Client Closed" at bounding box center [313, 36] width 183 height 29
click at [247, 33] on div "For Me" at bounding box center [250, 38] width 33 height 11
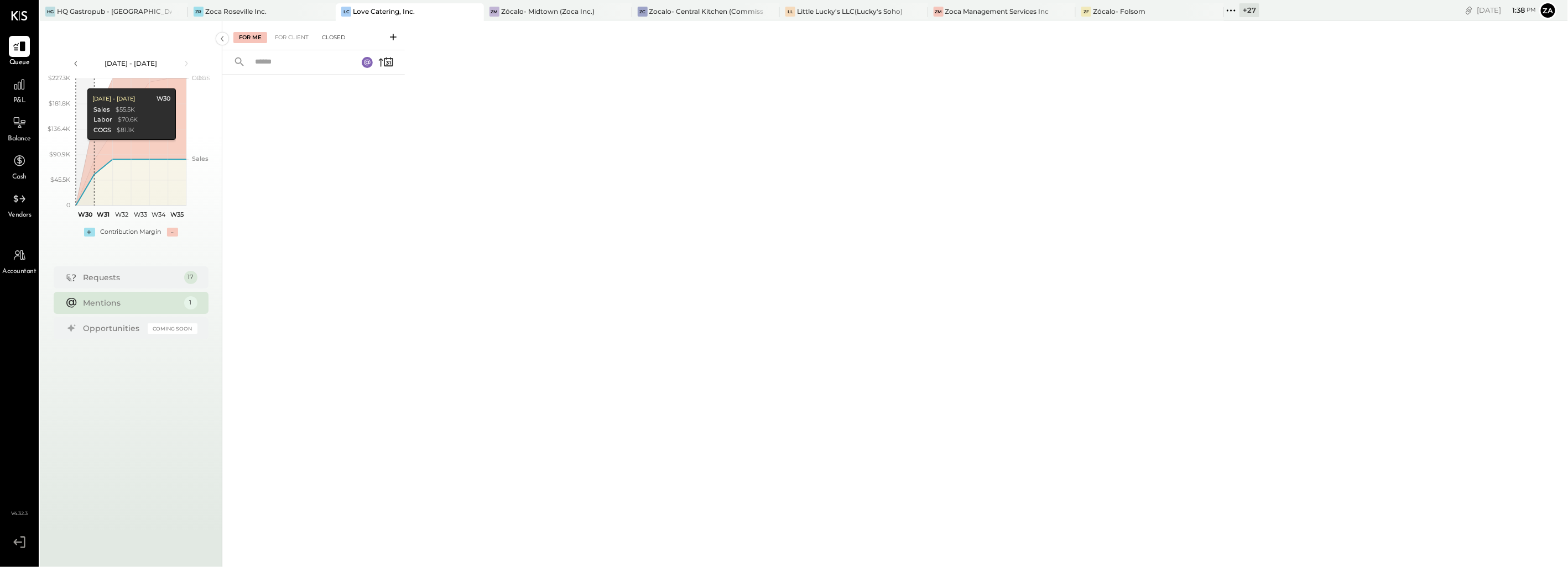
click at [332, 37] on div "Closed" at bounding box center [334, 38] width 34 height 11
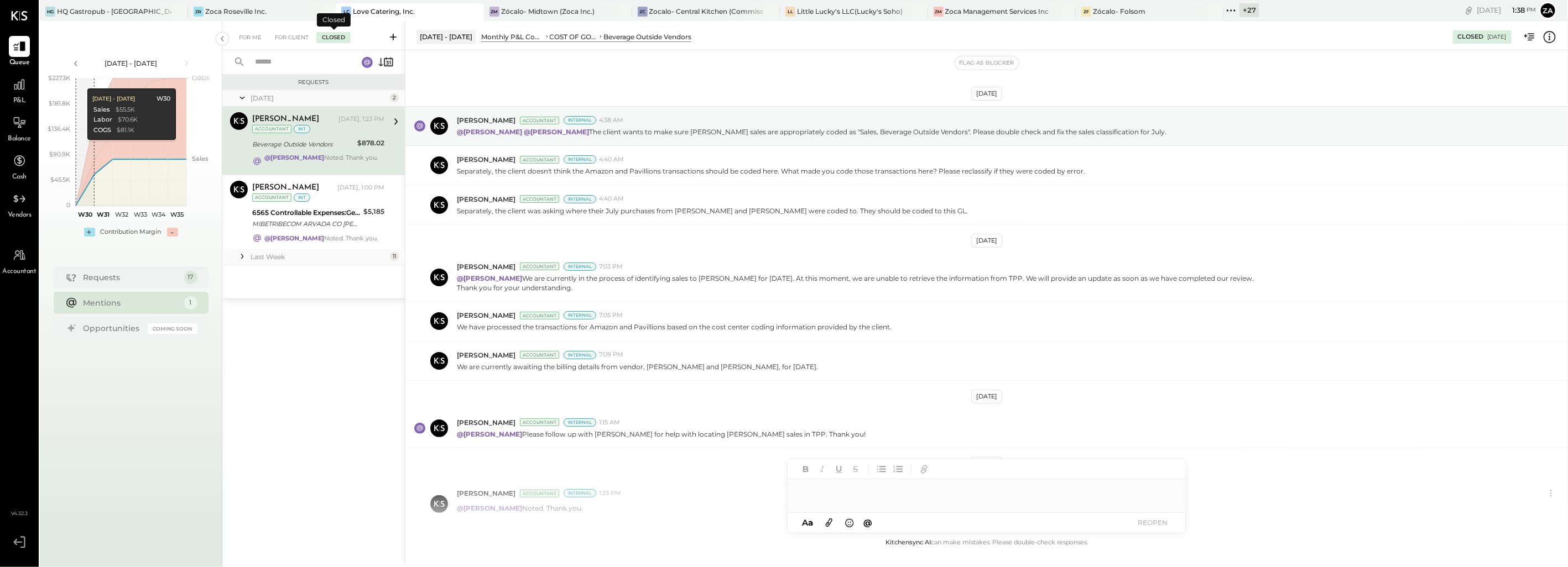
scroll to position [78, 0]
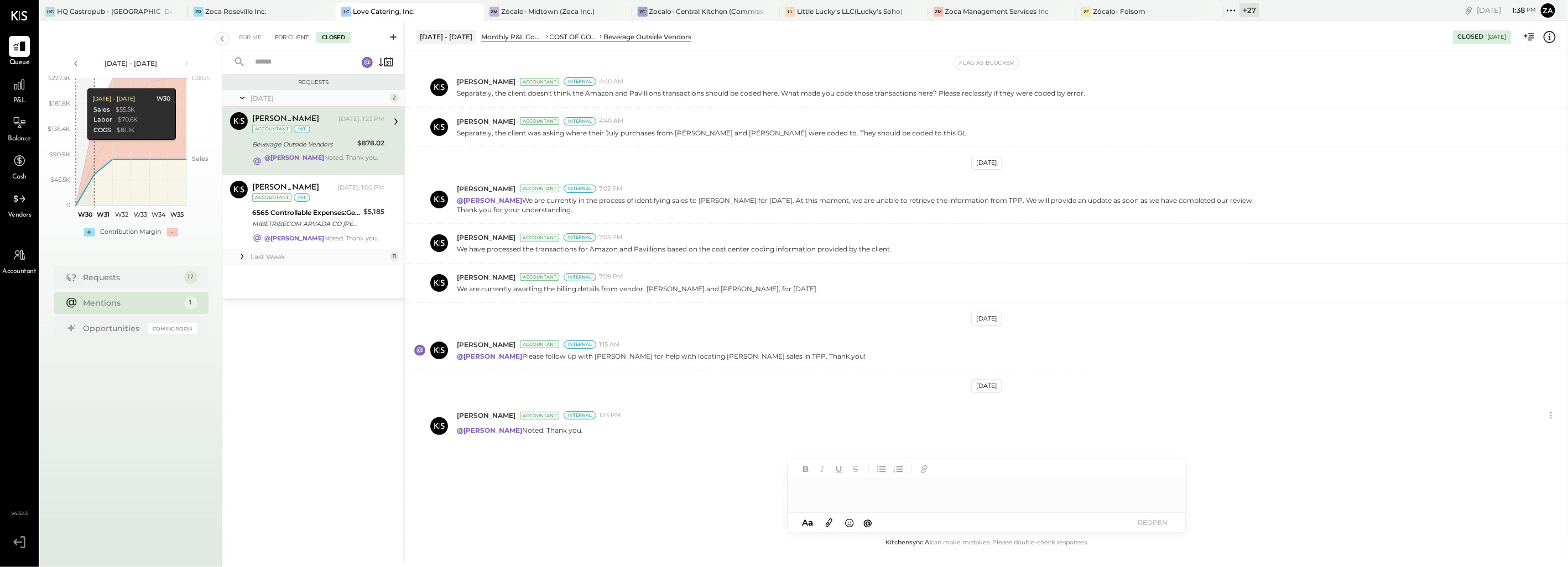
click at [291, 37] on div "For Client" at bounding box center [292, 38] width 45 height 11
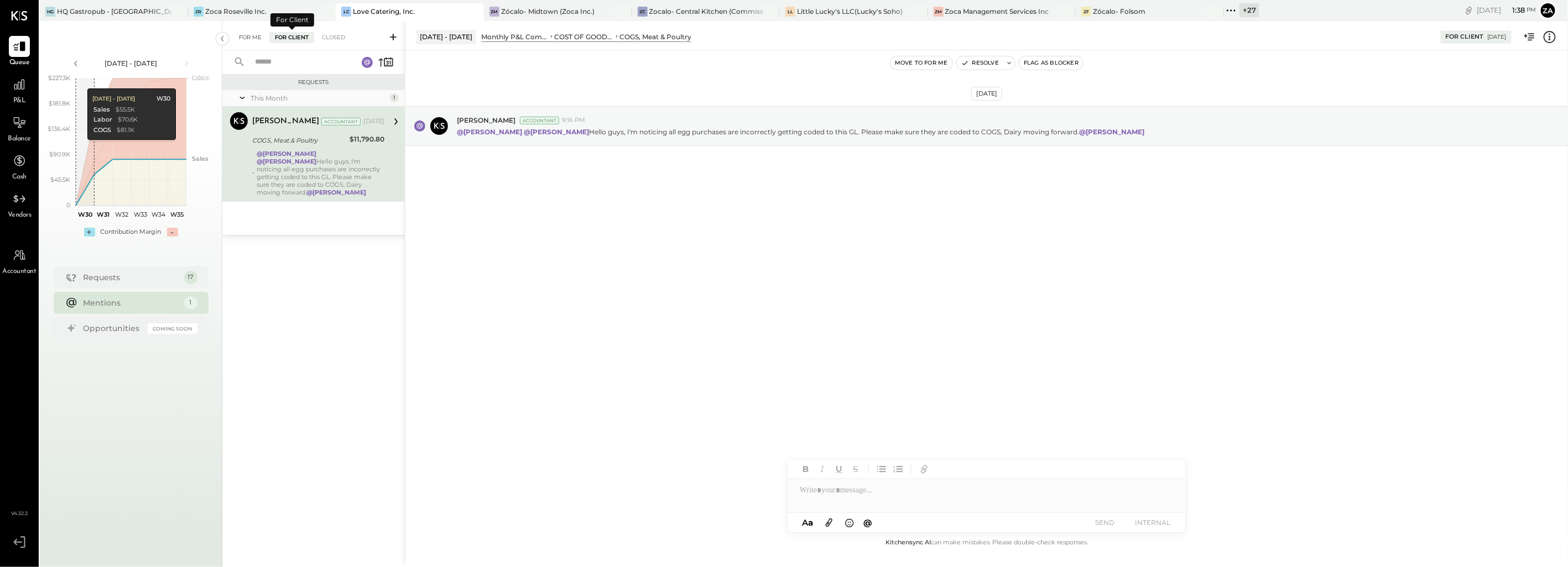
click at [247, 32] on div "For Me" at bounding box center [250, 38] width 33 height 11
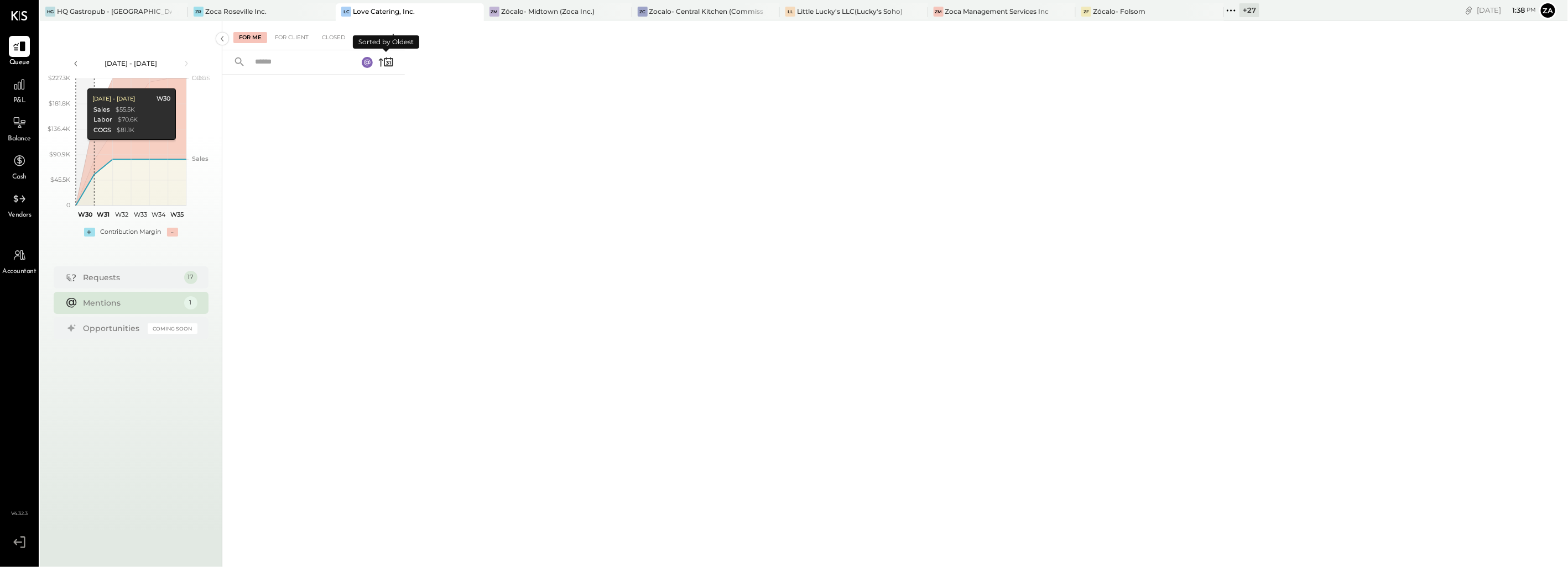
click at [387, 57] on icon at bounding box center [386, 61] width 15 height 15
click at [122, 327] on div "Opportunities" at bounding box center [113, 329] width 58 height 11
click at [94, 303] on div "Mentions" at bounding box center [131, 303] width 95 height 11
click at [300, 39] on div "For Client" at bounding box center [292, 38] width 45 height 11
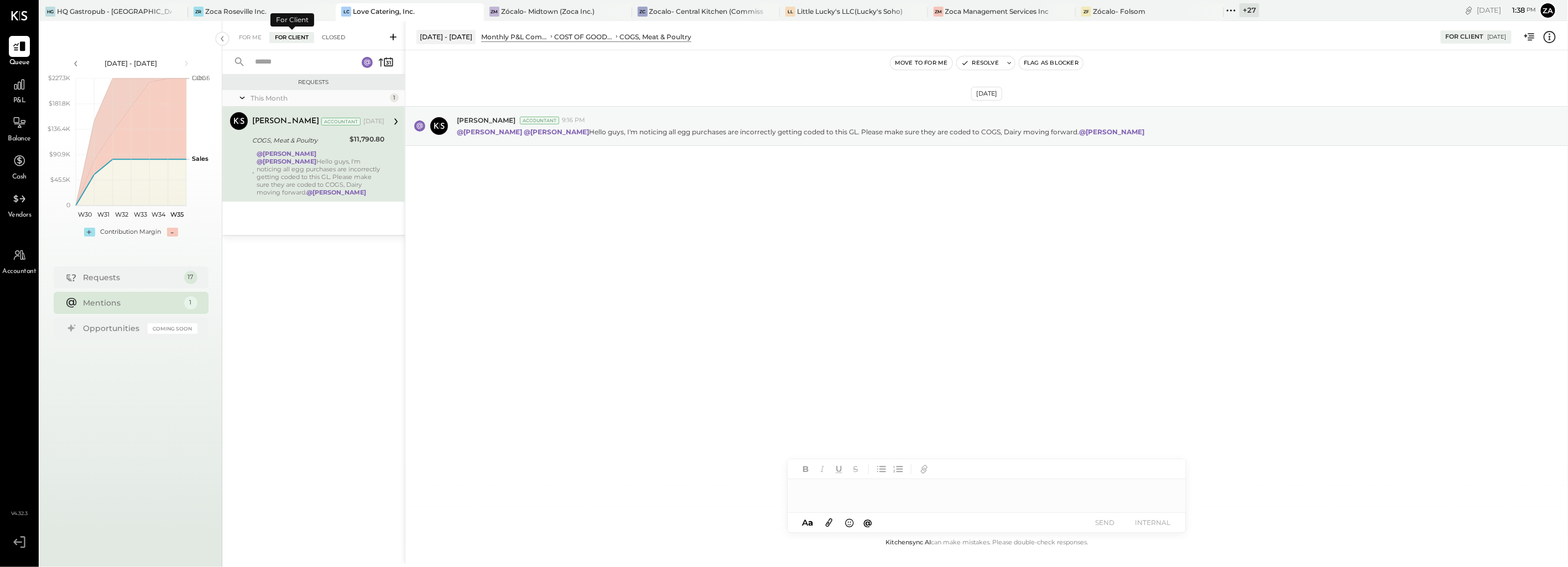
click at [351, 35] on div "Closed" at bounding box center [334, 38] width 34 height 11
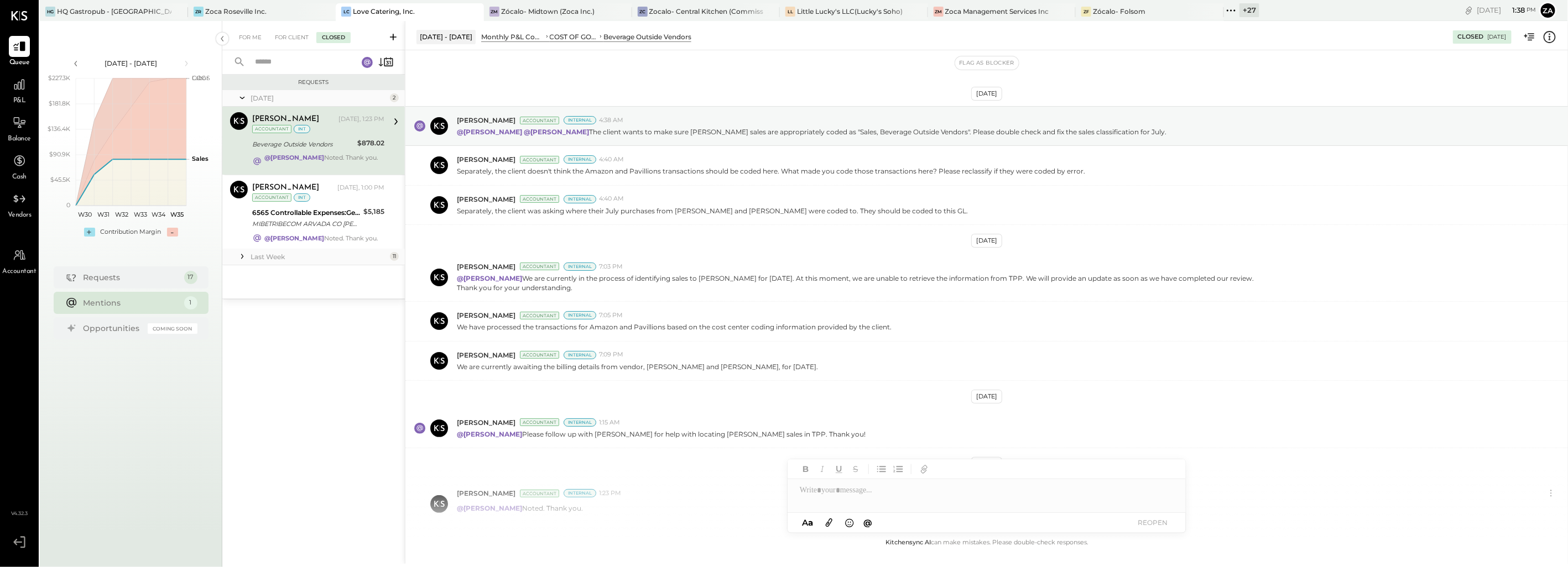
scroll to position [78, 0]
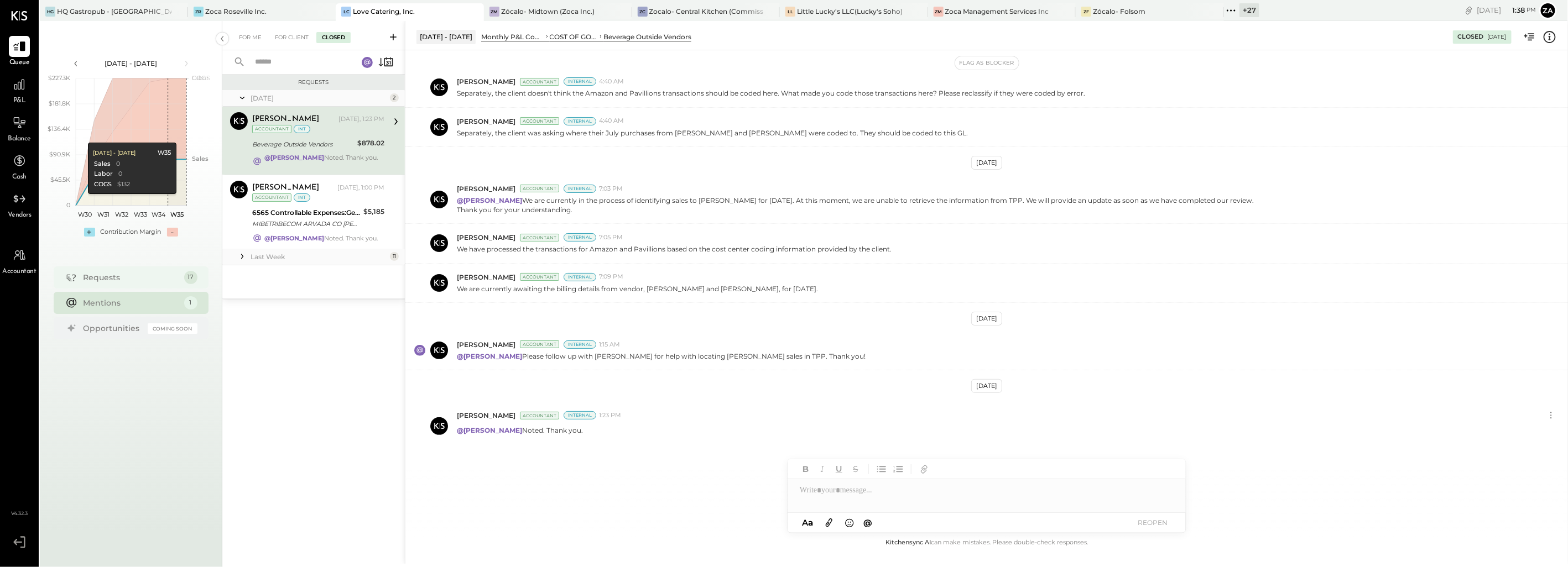
click at [116, 276] on div "Requests" at bounding box center [131, 277] width 95 height 11
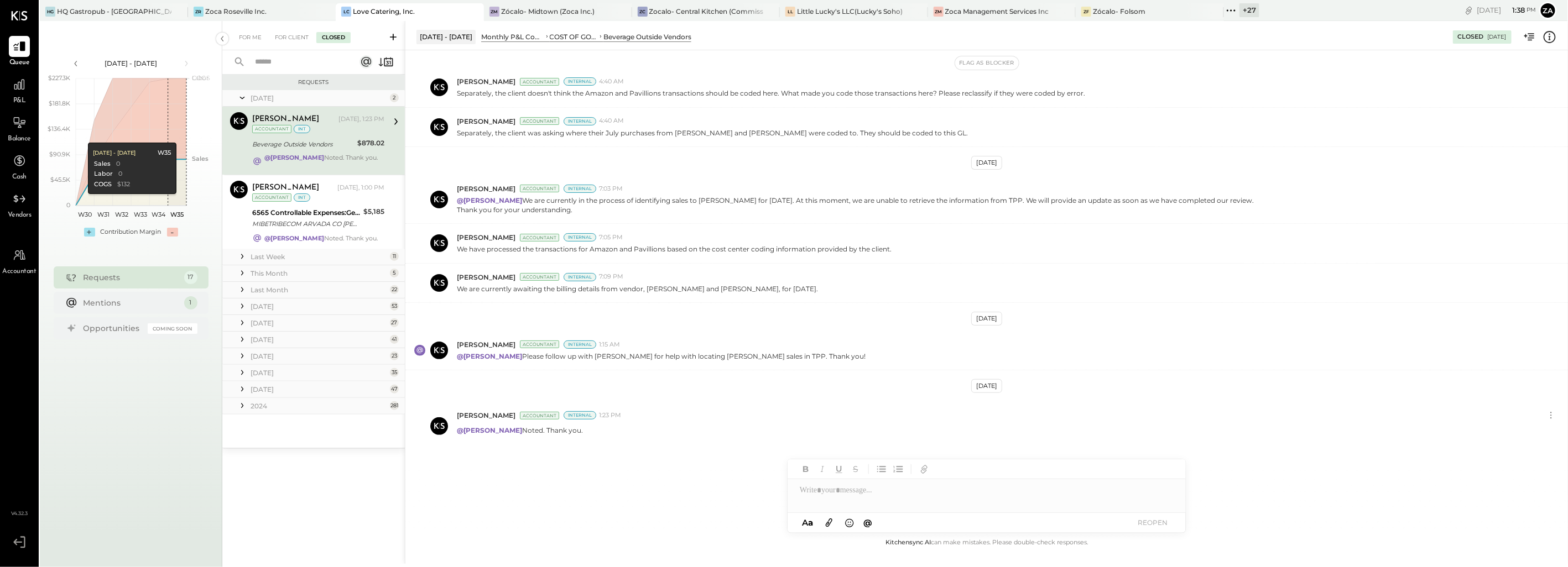
click at [107, 275] on div "Requests" at bounding box center [131, 277] width 95 height 11
click at [290, 40] on div "For Client" at bounding box center [292, 38] width 45 height 11
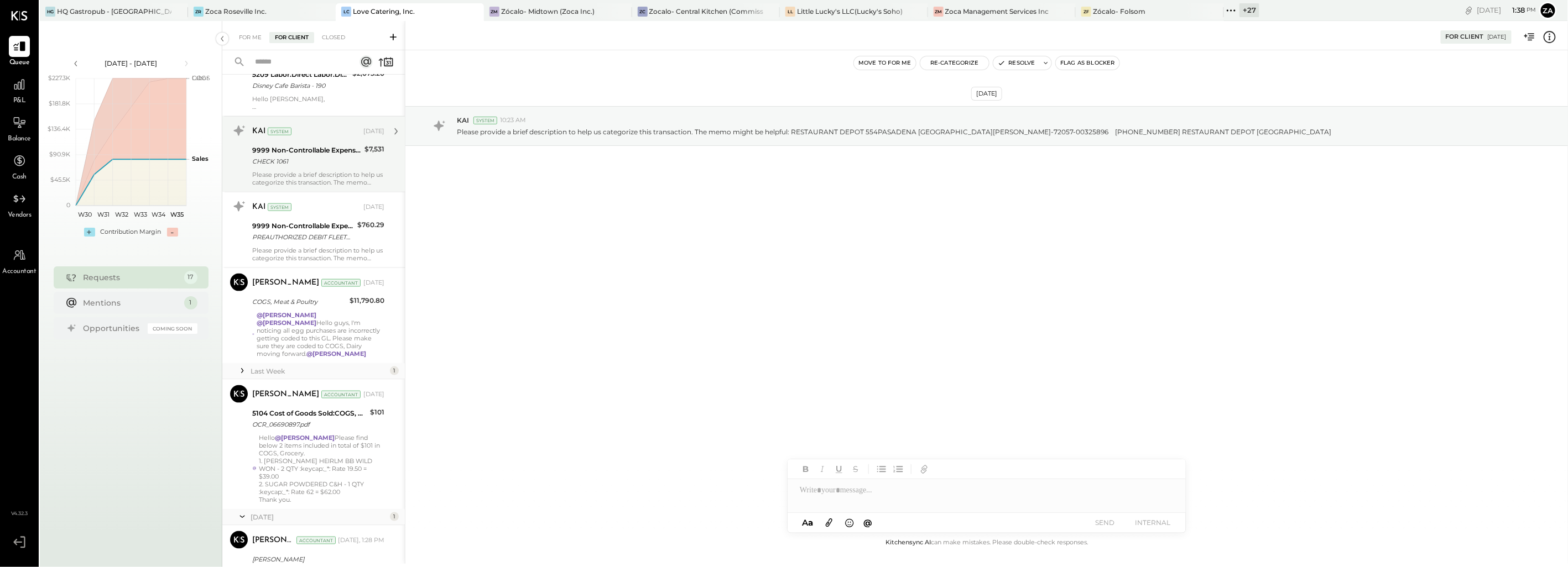
scroll to position [940, 0]
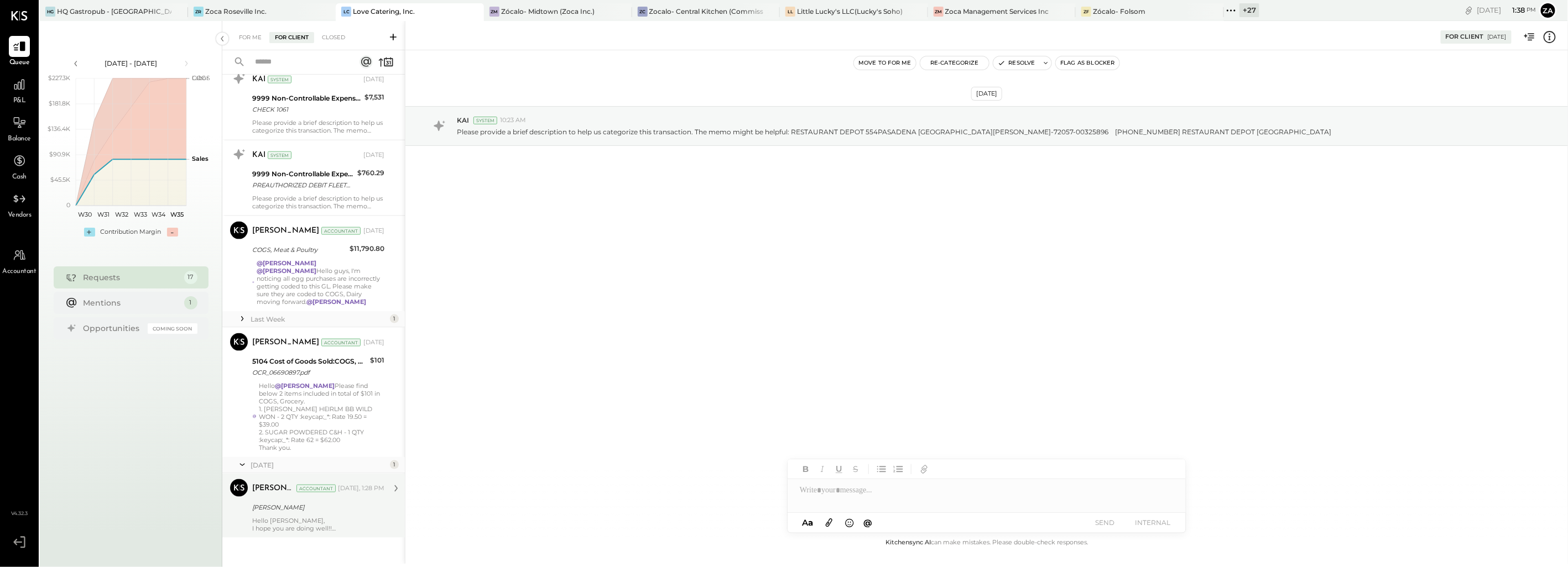
click at [299, 502] on div "[PERSON_NAME]" at bounding box center [317, 507] width 129 height 11
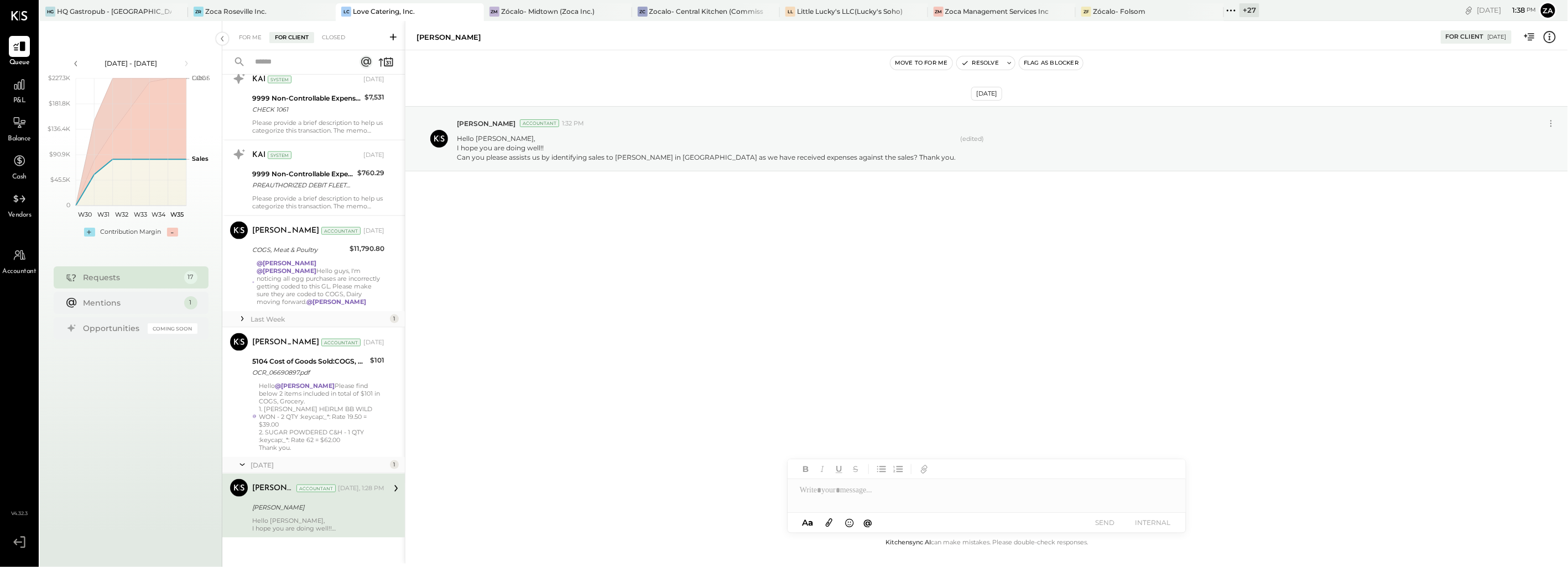
drag, startPoint x: 877, startPoint y: 360, endPoint x: 856, endPoint y: 360, distance: 21.0
click at [876, 360] on div "[DATE] [PERSON_NAME] Accountant 1:32 PM Hello [PERSON_NAME], I hope you are doi…" at bounding box center [987, 293] width 1163 height 486
click at [772, 242] on div "[DATE] [PERSON_NAME] Accountant 1:32 PM Hello [PERSON_NAME], I hope you are doi…" at bounding box center [987, 166] width 1163 height 176
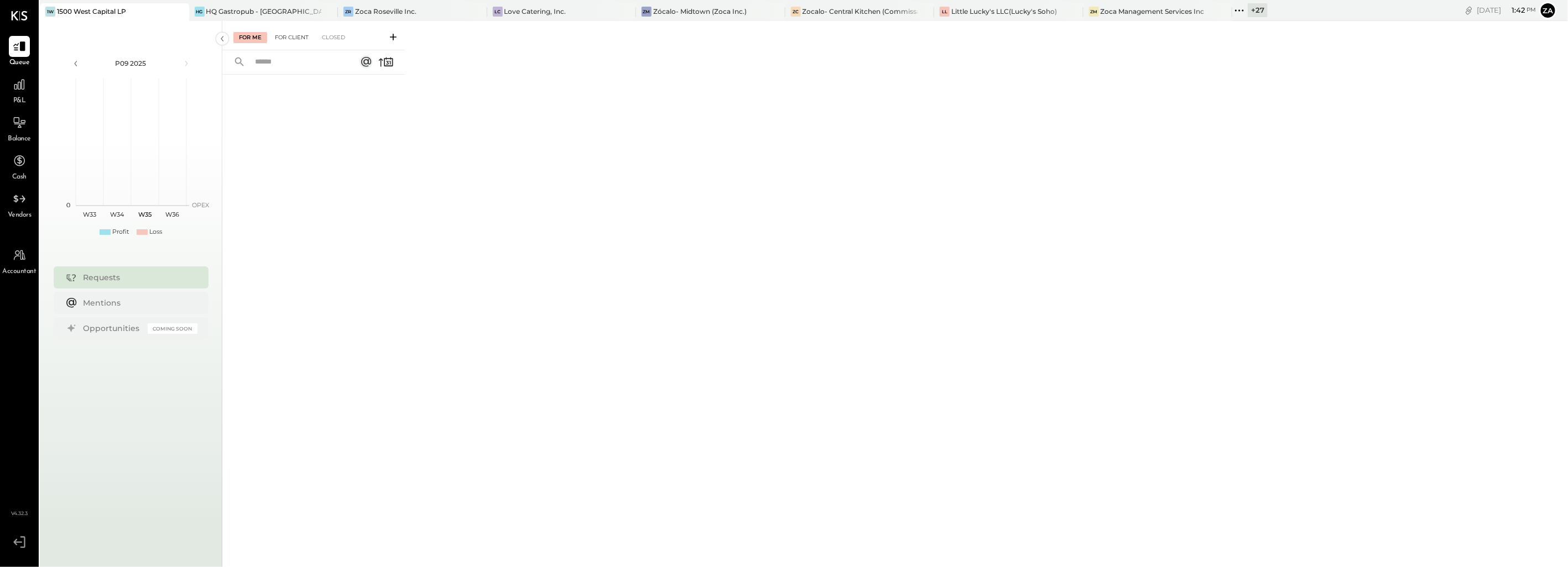
click at [289, 37] on div "For Client" at bounding box center [292, 38] width 45 height 11
click at [303, 37] on div "For Client" at bounding box center [292, 38] width 45 height 11
click at [117, 272] on div "Requests" at bounding box center [138, 277] width 108 height 11
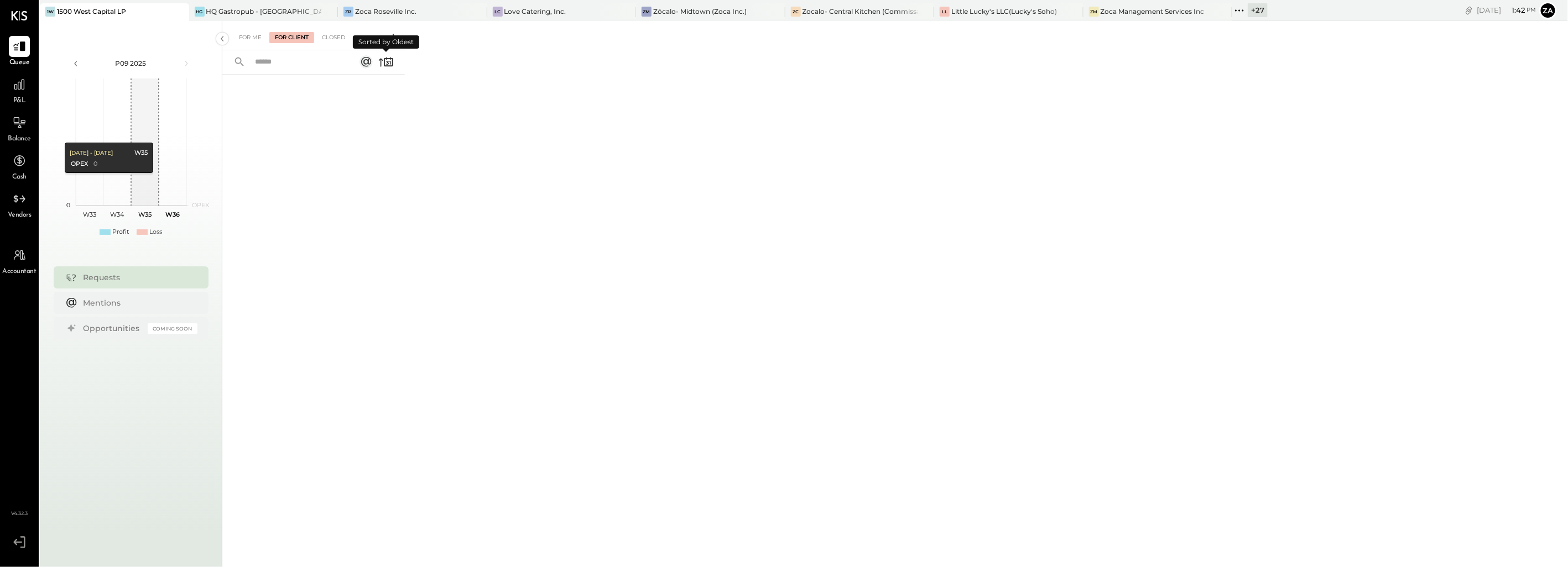
click at [382, 57] on icon at bounding box center [386, 61] width 15 height 15
click at [113, 283] on div "Requests" at bounding box center [131, 277] width 155 height 22
click at [107, 304] on div "Mentions" at bounding box center [138, 303] width 108 height 11
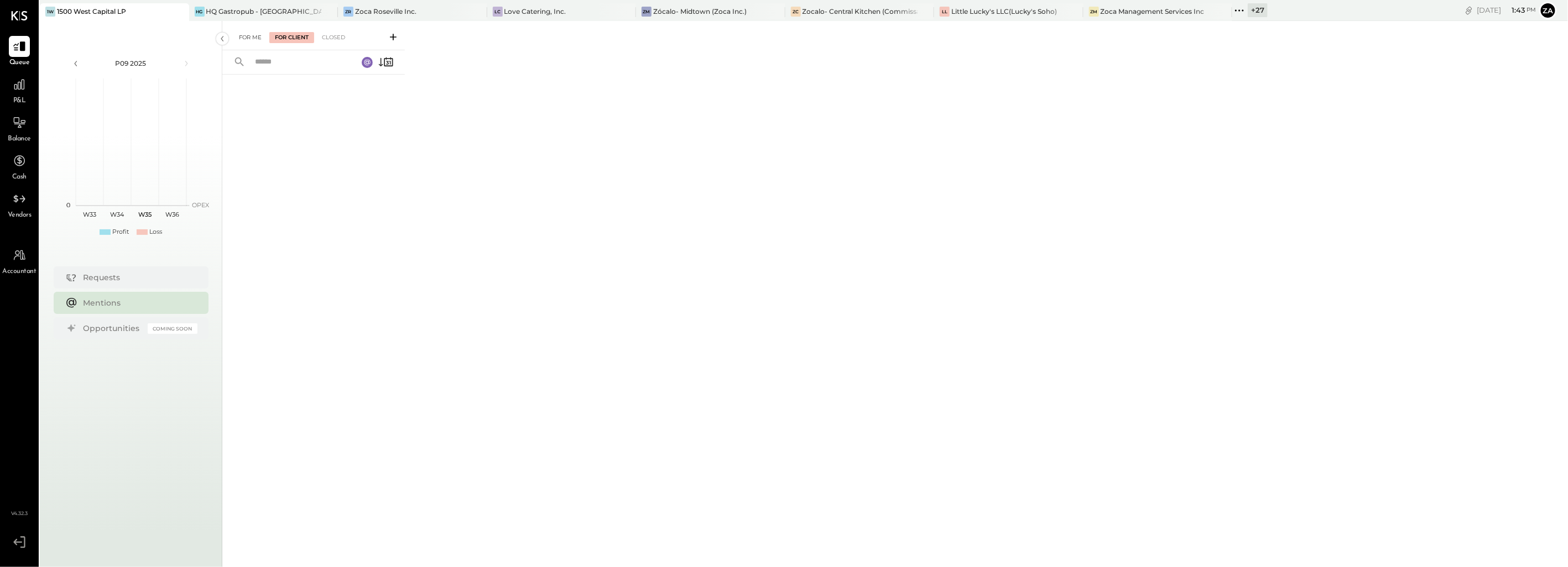
click at [259, 35] on div "For Me" at bounding box center [250, 38] width 33 height 11
click at [298, 36] on div "For Client" at bounding box center [292, 38] width 45 height 11
click at [821, 175] on div "For Me For Client Closed" at bounding box center [895, 293] width 1346 height 543
